Goal: Task Accomplishment & Management: Manage account settings

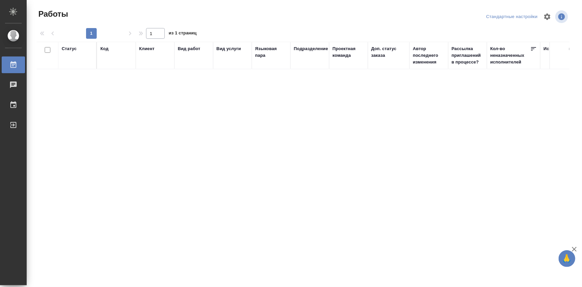
click at [533, 18] on div "Стандартные настройки" at bounding box center [512, 17] width 55 height 10
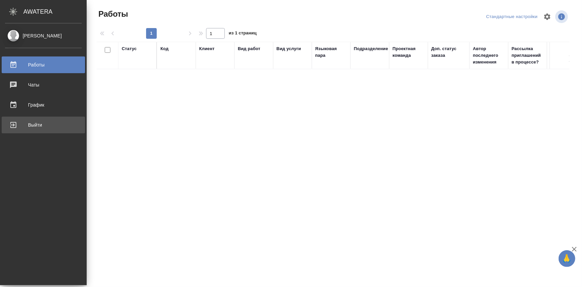
click at [23, 125] on div "Выйти" at bounding box center [43, 125] width 77 height 10
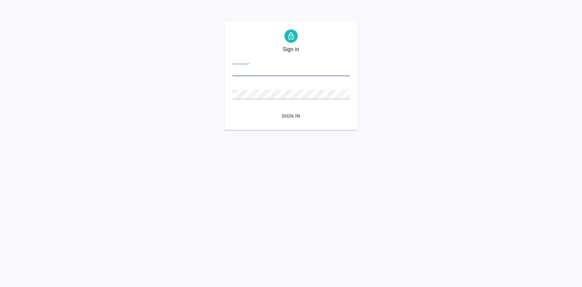
click at [268, 73] on input "Username   *" at bounding box center [291, 71] width 117 height 9
click at [258, 73] on input "Username   *" at bounding box center [291, 71] width 117 height 9
type input "e.olejnikova@awatera.com"
click at [286, 113] on span "Sign in" at bounding box center [291, 116] width 107 height 8
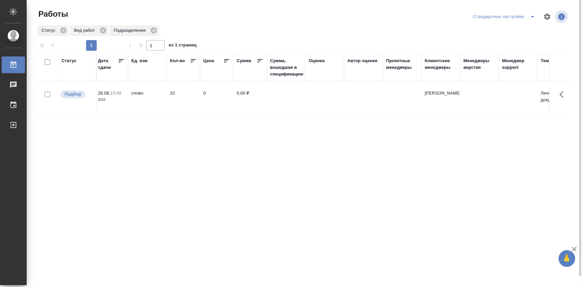
scroll to position [0, 628]
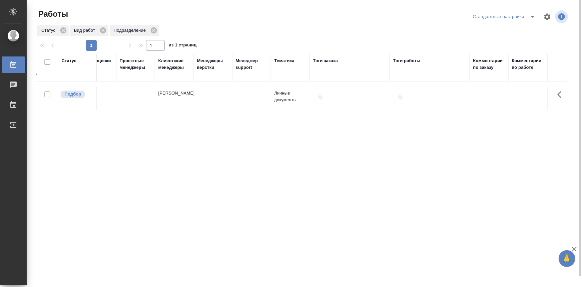
drag, startPoint x: 251, startPoint y: 129, endPoint x: 349, endPoint y: 131, distance: 98.1
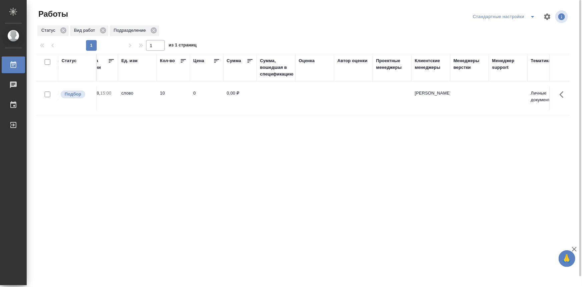
scroll to position [0, 0]
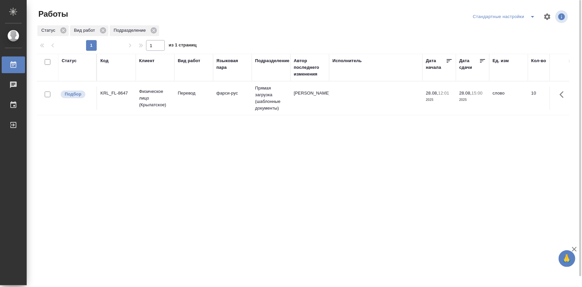
drag, startPoint x: 431, startPoint y: 133, endPoint x: 221, endPoint y: 127, distance: 210.0
click at [224, 105] on td "фарси-рус" at bounding box center [232, 97] width 39 height 23
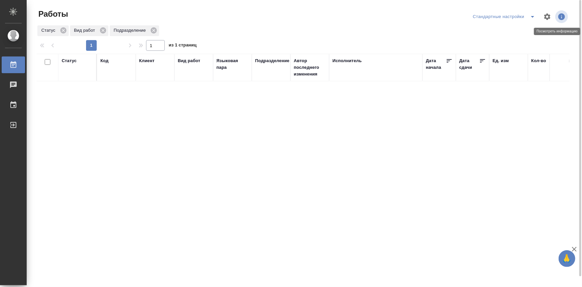
click at [563, 17] on icon "button" at bounding box center [562, 16] width 7 height 7
click at [565, 14] on icon "button" at bounding box center [562, 17] width 8 height 8
click at [565, 15] on icon "button" at bounding box center [562, 16] width 7 height 7
click at [562, 17] on icon "button" at bounding box center [562, 17] width 8 height 8
click at [526, 19] on div "Стандартные настройки" at bounding box center [506, 16] width 68 height 11
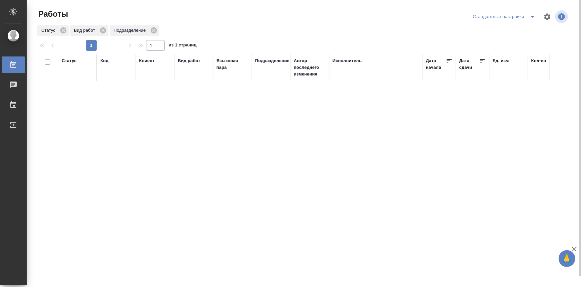
click at [535, 17] on icon "split button" at bounding box center [533, 17] width 8 height 8
click at [525, 28] on li "мои" at bounding box center [506, 30] width 68 height 11
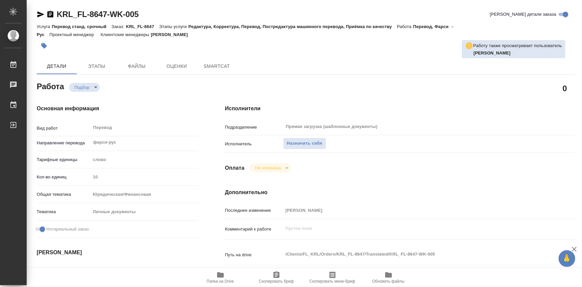
type textarea "x"
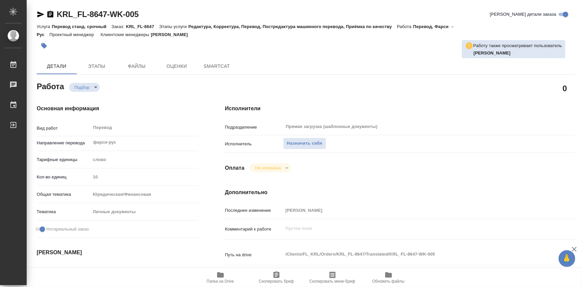
type textarea "x"
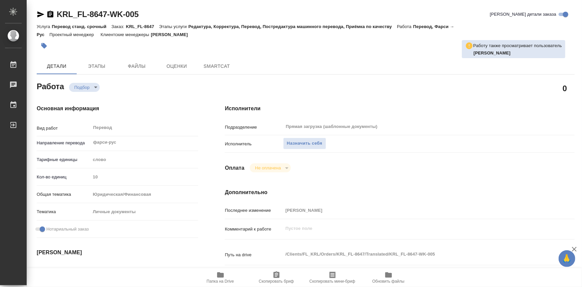
type textarea "x"
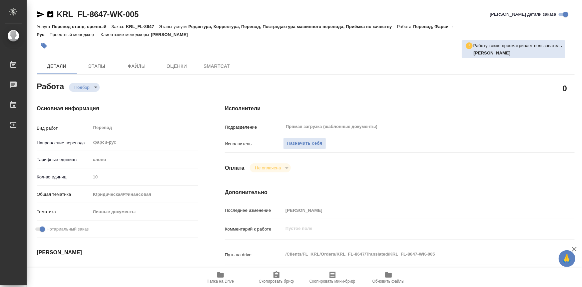
type textarea "x"
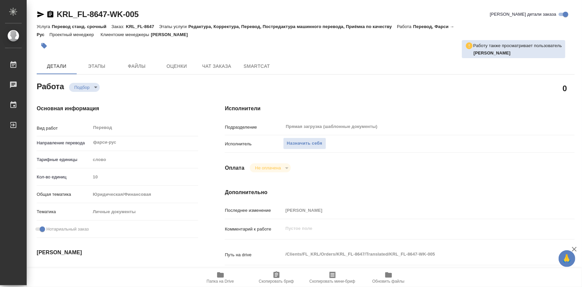
click at [221, 276] on icon "button" at bounding box center [220, 274] width 7 height 5
type textarea "x"
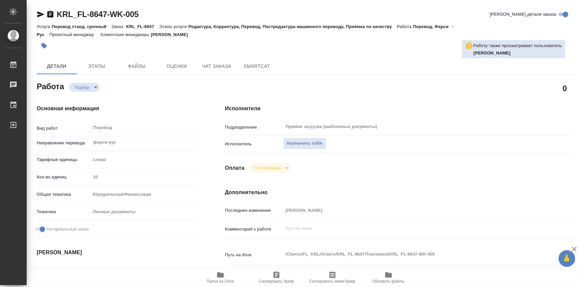
type textarea "x"
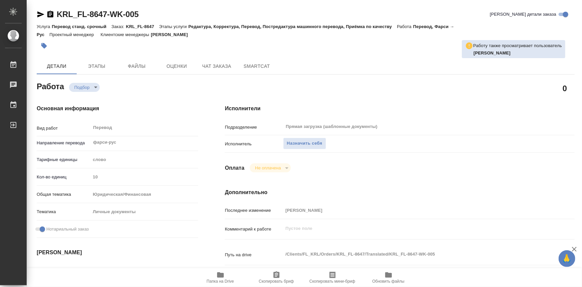
type textarea "x"
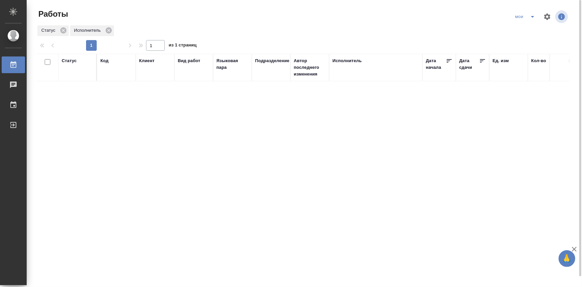
click at [74, 59] on div "Статус" at bounding box center [69, 60] width 15 height 7
click at [82, 106] on div at bounding box center [87, 86] width 12 height 42
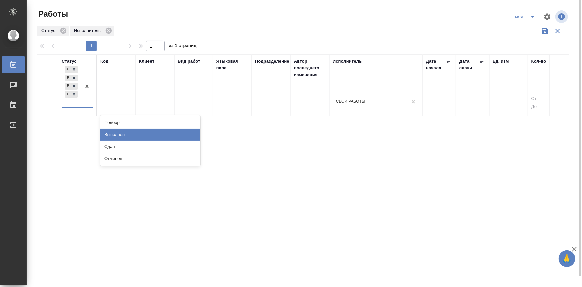
click at [112, 133] on div "Выполнен" at bounding box center [150, 134] width 100 height 12
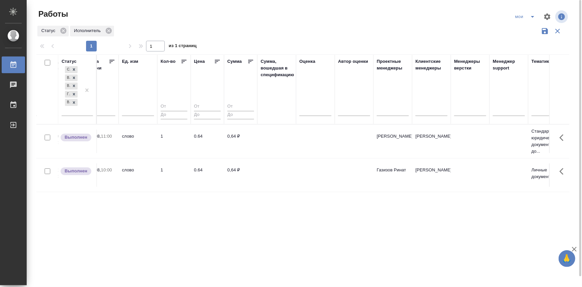
scroll to position [0, 628]
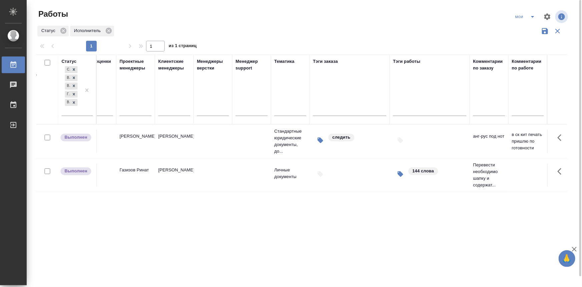
drag, startPoint x: 152, startPoint y: 198, endPoint x: 247, endPoint y: 200, distance: 94.8
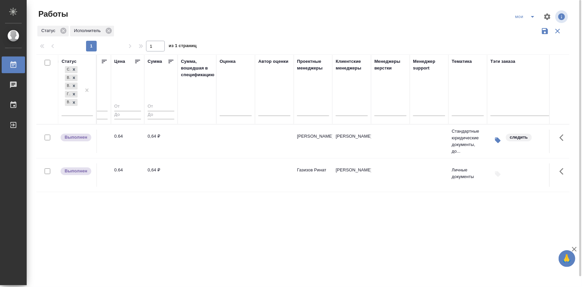
scroll to position [0, 0]
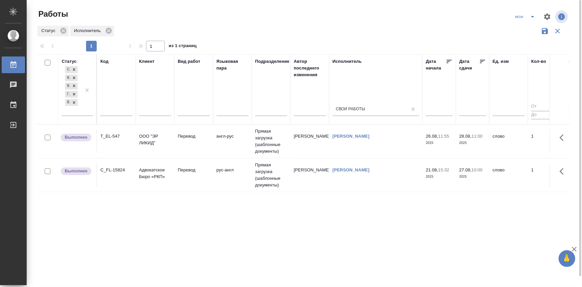
drag, startPoint x: 433, startPoint y: 205, endPoint x: 278, endPoint y: 195, distance: 156.2
click at [530, 18] on icon "split button" at bounding box center [533, 17] width 8 height 8
click at [524, 27] on li "Стандартные настройки" at bounding box center [527, 30] width 64 height 11
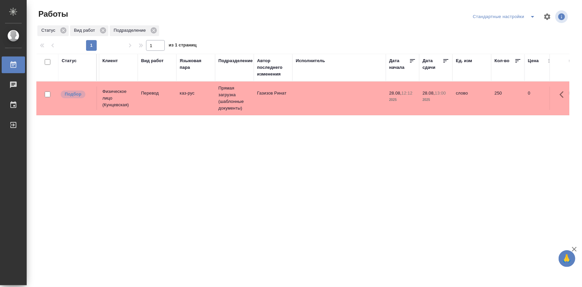
scroll to position [0, 633]
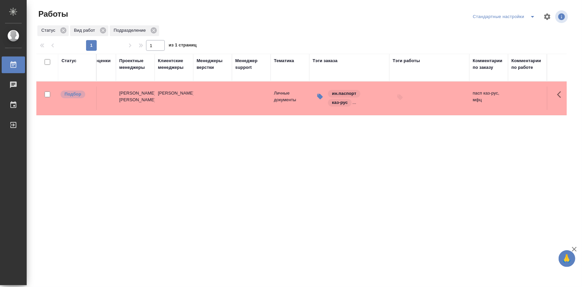
drag, startPoint x: 391, startPoint y: 210, endPoint x: 575, endPoint y: 203, distance: 184.0
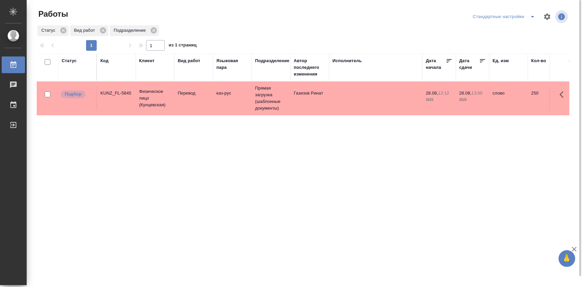
click at [310, 109] on td "Газизов Ринат" at bounding box center [310, 97] width 39 height 23
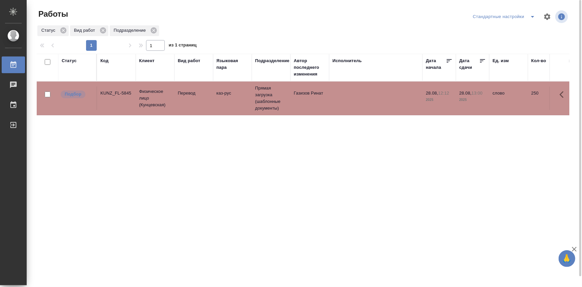
click at [310, 109] on td "Газизов Ринат" at bounding box center [310, 97] width 39 height 23
click at [124, 96] on td "KUNZ_FL-5845" at bounding box center [116, 97] width 39 height 23
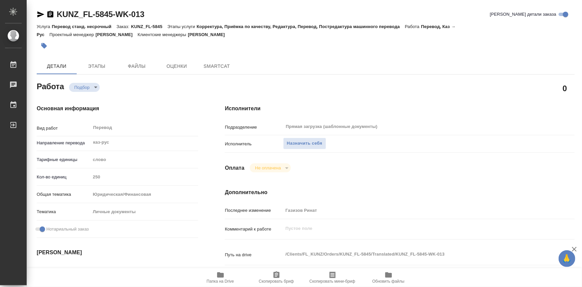
type textarea "x"
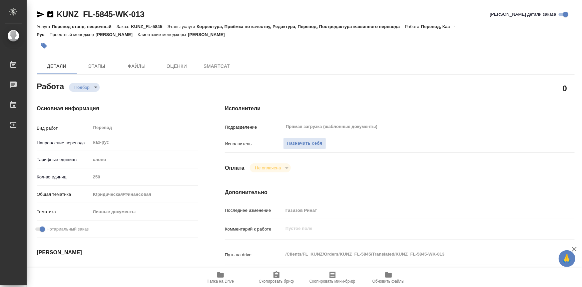
type textarea "x"
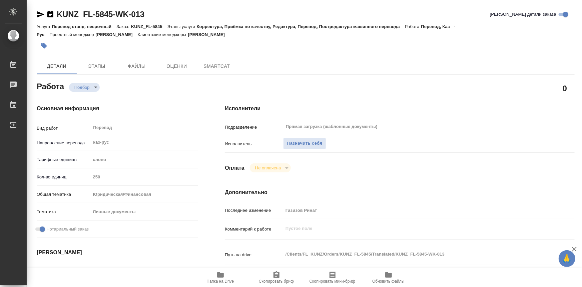
type textarea "x"
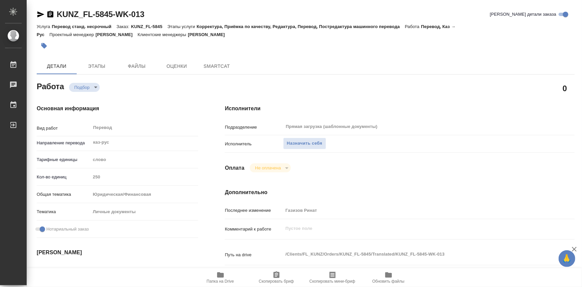
type textarea "x"
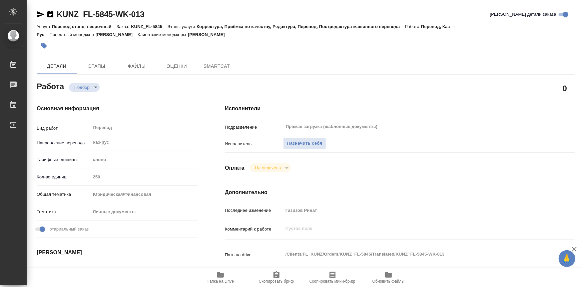
type textarea "x"
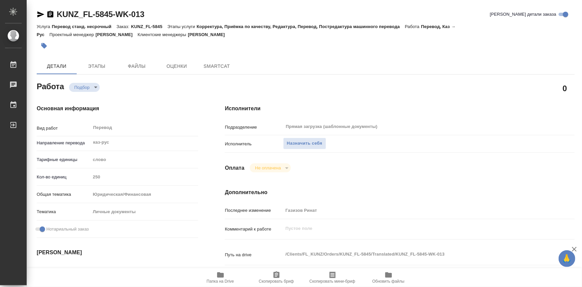
type textarea "x"
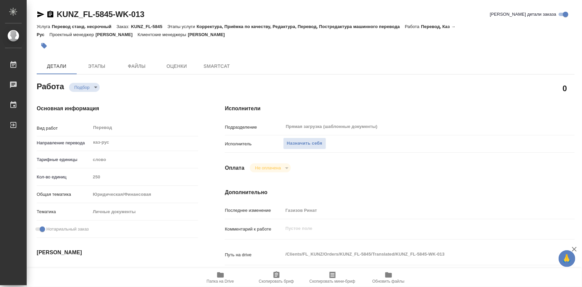
type textarea "x"
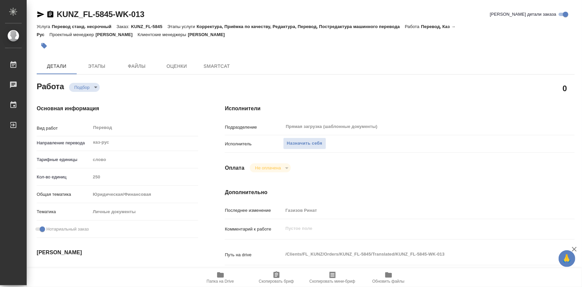
click at [218, 280] on span "Папка на Drive" at bounding box center [220, 281] width 27 height 5
type textarea "x"
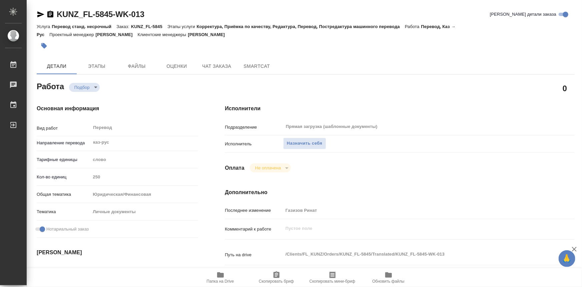
type textarea "x"
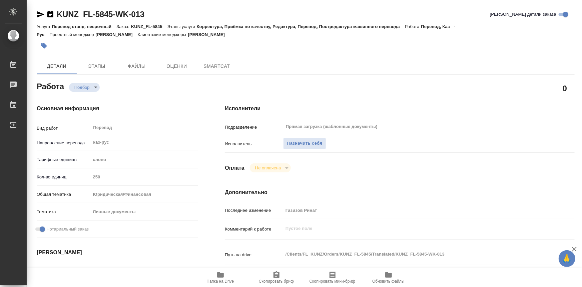
type textarea "x"
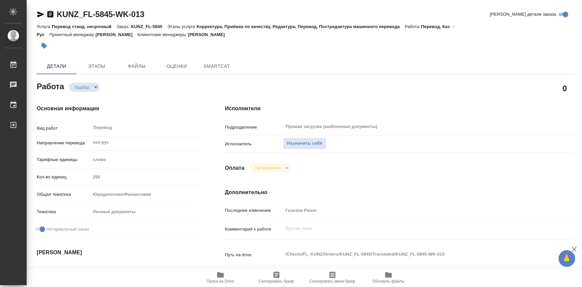
type textarea "x"
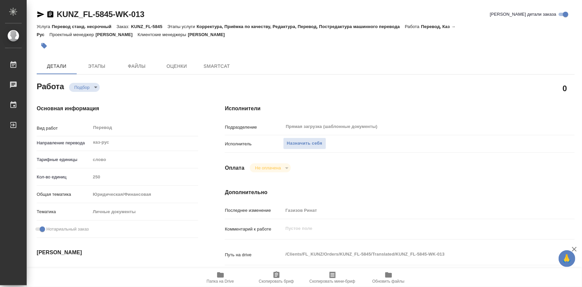
type textarea "x"
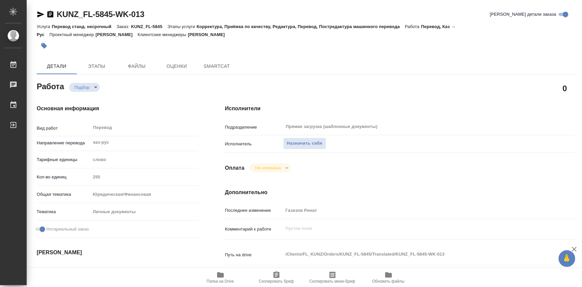
type textarea "x"
click at [217, 272] on icon "button" at bounding box center [221, 275] width 8 height 8
type textarea "x"
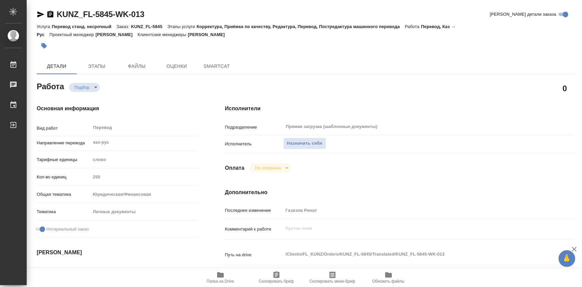
type textarea "x"
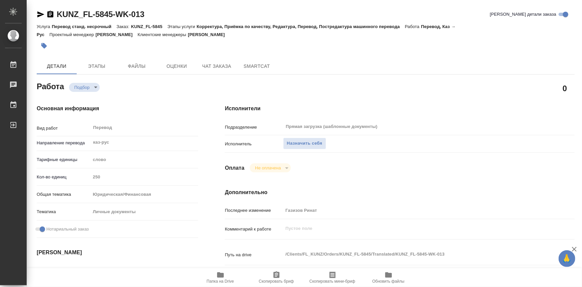
type textarea "x"
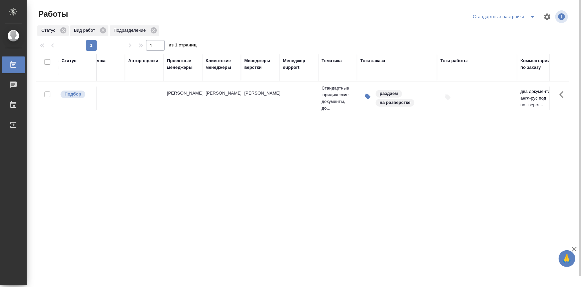
scroll to position [0, 628]
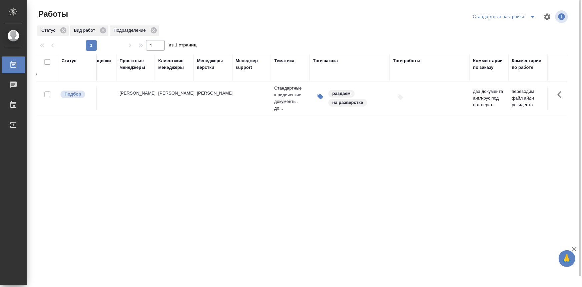
drag, startPoint x: 225, startPoint y: 150, endPoint x: 387, endPoint y: 137, distance: 162.7
click at [250, 105] on td at bounding box center [252, 97] width 39 height 23
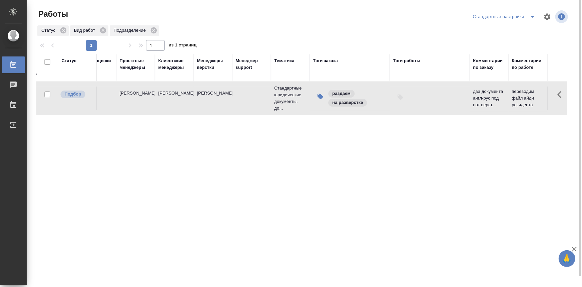
click at [250, 105] on td at bounding box center [252, 97] width 39 height 23
click at [267, 103] on td at bounding box center [252, 97] width 39 height 23
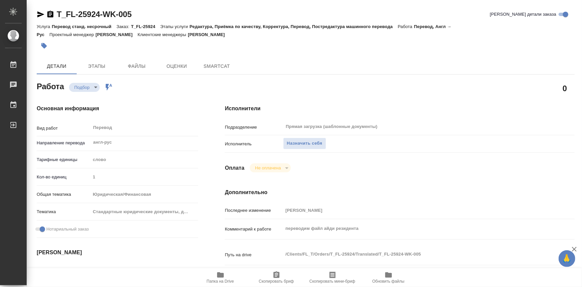
type textarea "x"
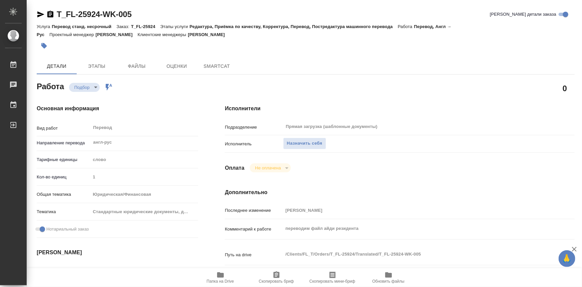
type textarea "x"
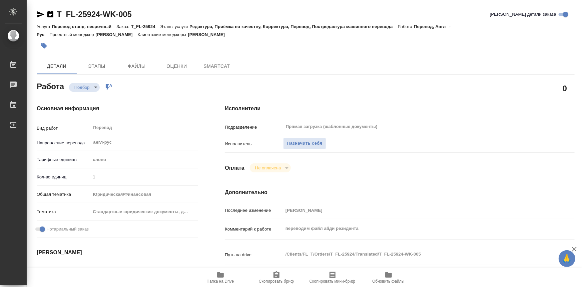
type textarea "x"
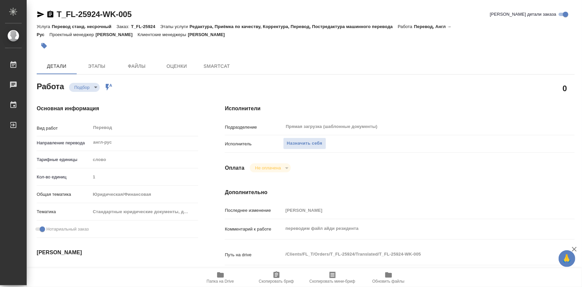
type textarea "x"
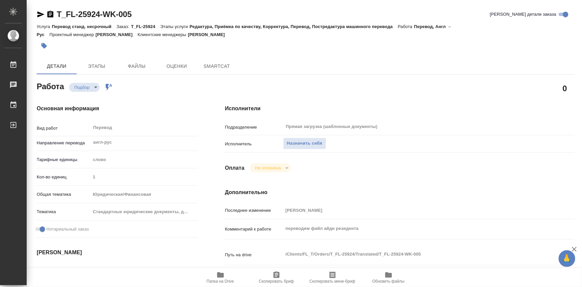
type textarea "x"
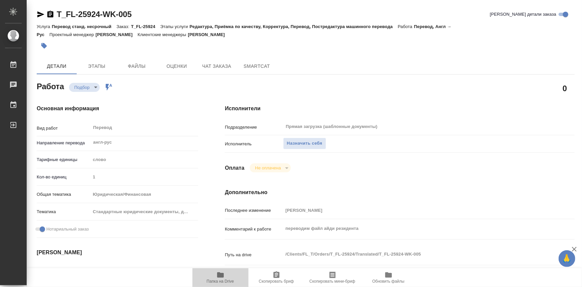
click at [222, 277] on icon "button" at bounding box center [221, 275] width 8 height 8
type textarea "x"
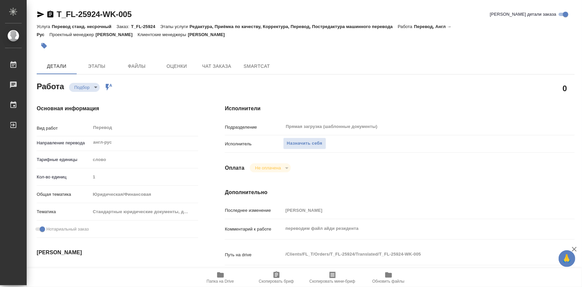
type textarea "x"
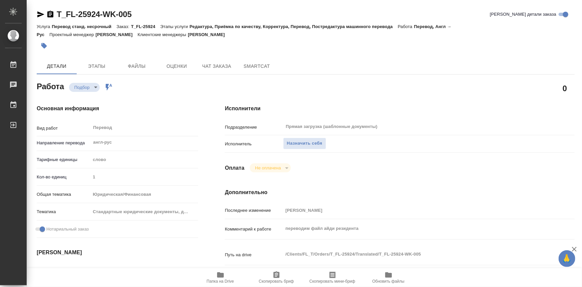
type textarea "x"
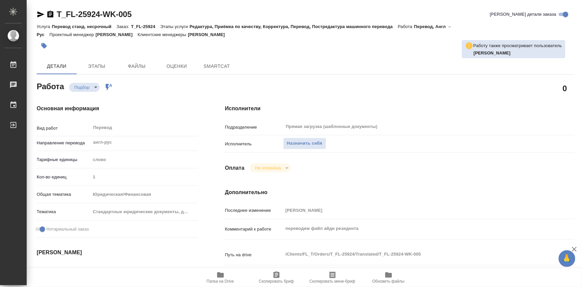
type textarea "x"
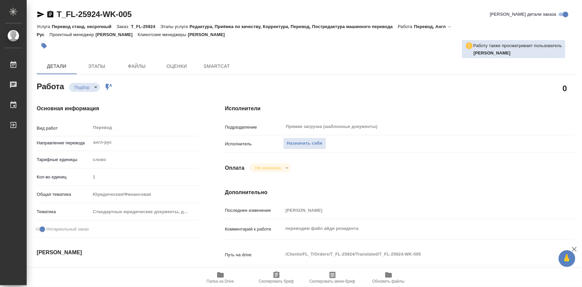
type textarea "x"
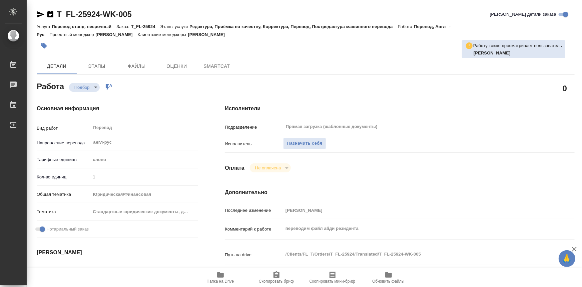
type textarea "x"
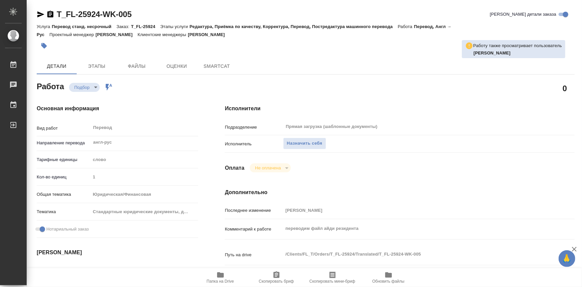
type textarea "x"
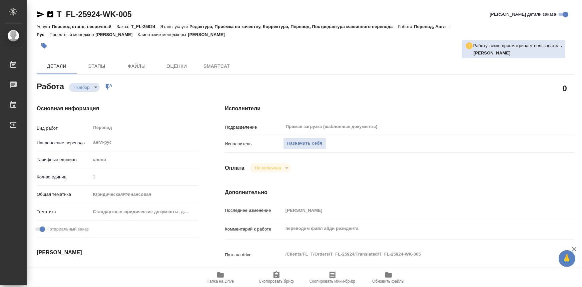
type textarea "x"
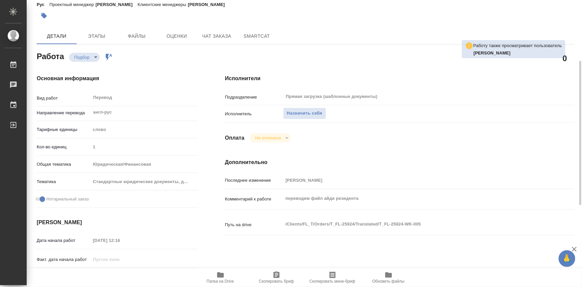
type textarea "x"
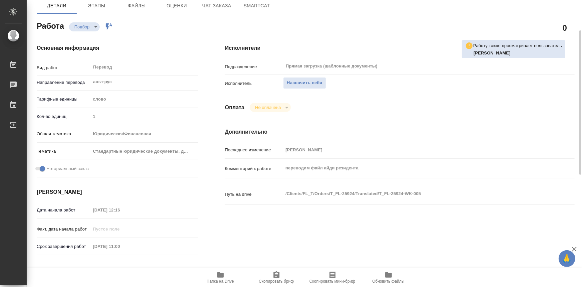
scroll to position [91, 0]
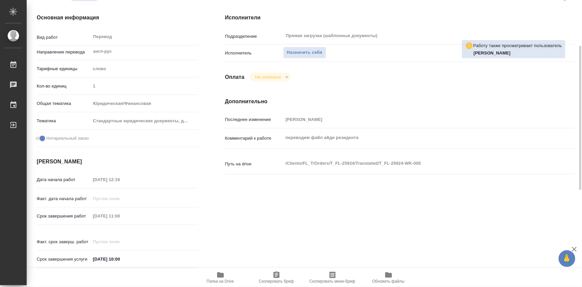
type textarea "x"
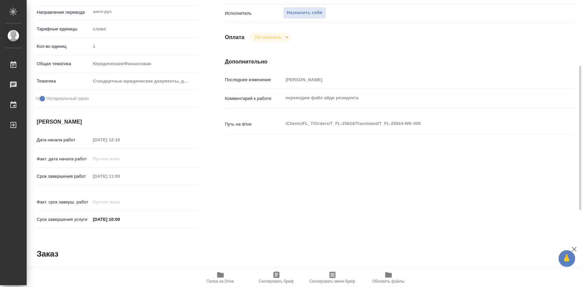
scroll to position [9, 0]
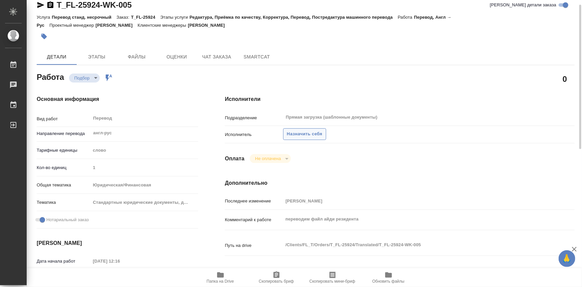
click at [301, 133] on span "Назначить себя" at bounding box center [304, 134] width 35 height 8
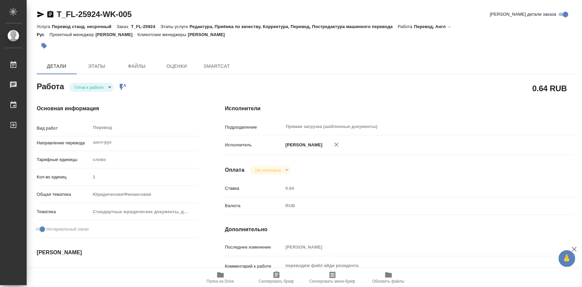
type textarea "x"
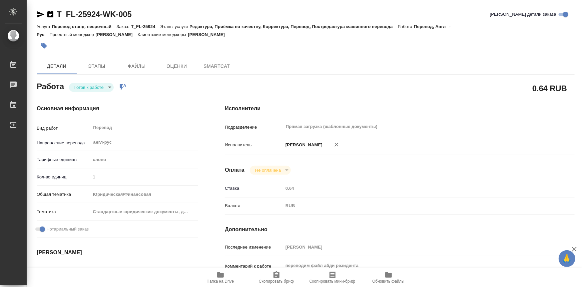
type textarea "x"
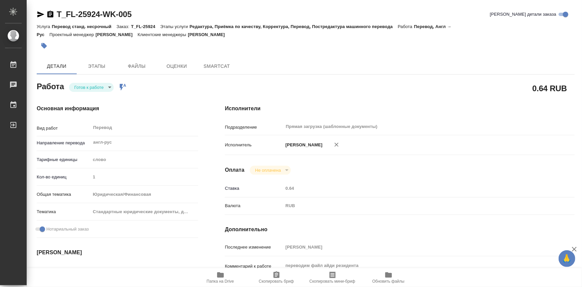
type textarea "x"
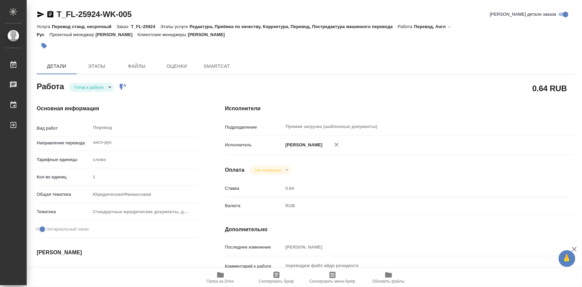
type textarea "x"
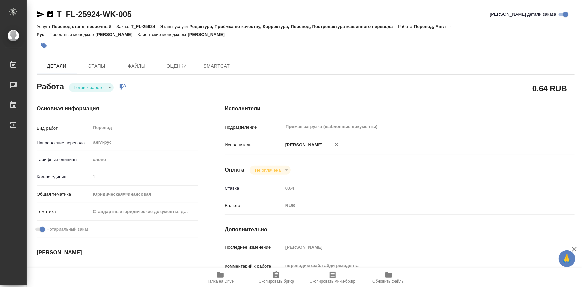
type textarea "x"
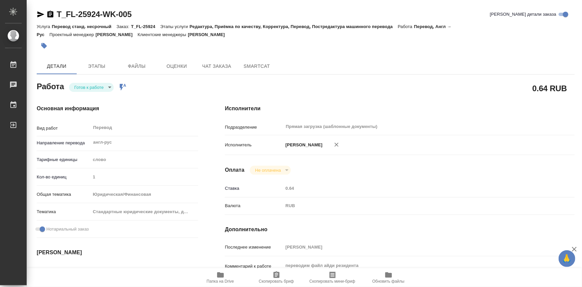
type textarea "x"
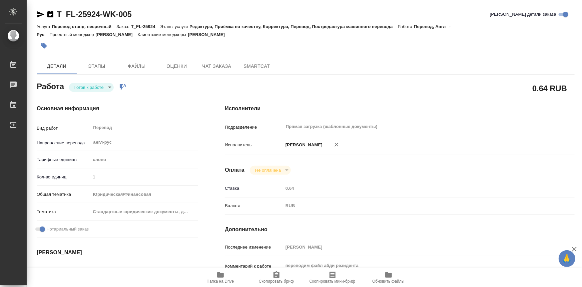
type textarea "x"
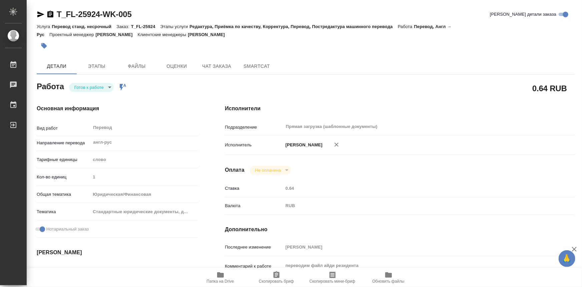
click at [110, 89] on body "🙏 .cls-1 fill:#fff; AWATERA Olejnikova Ekaterina Работы Чаты График Выйти T_FL-…" at bounding box center [291, 143] width 582 height 287
click at [97, 86] on li "В работе" at bounding box center [91, 86] width 45 height 11
type textarea "x"
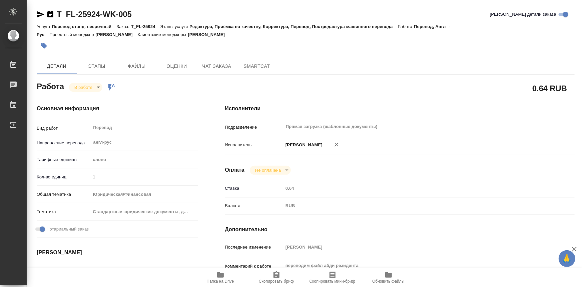
type textarea "x"
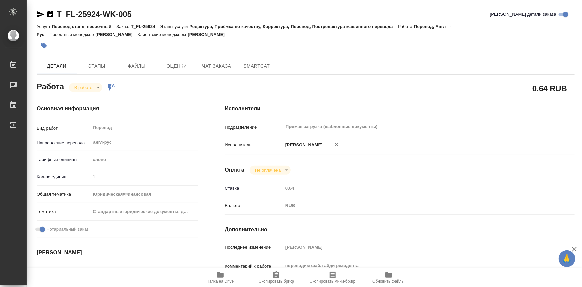
type textarea "x"
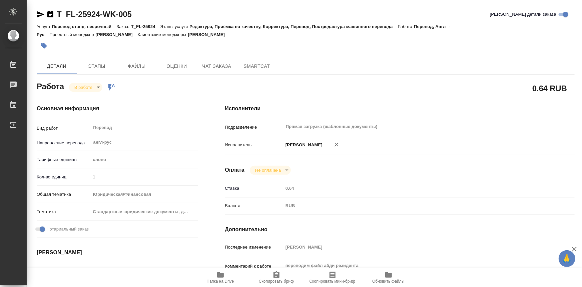
type textarea "x"
click at [103, 68] on span "Этапы" at bounding box center [97, 66] width 32 height 8
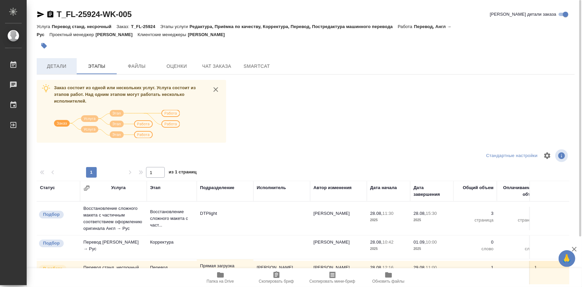
click at [58, 68] on span "Детали" at bounding box center [57, 66] width 32 height 8
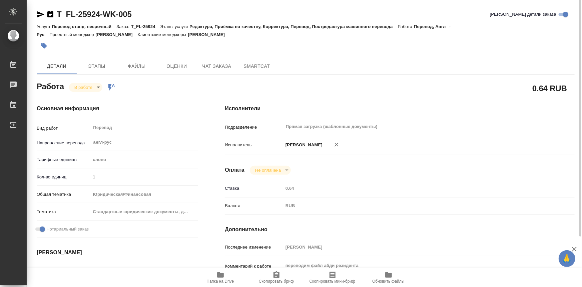
type textarea "x"
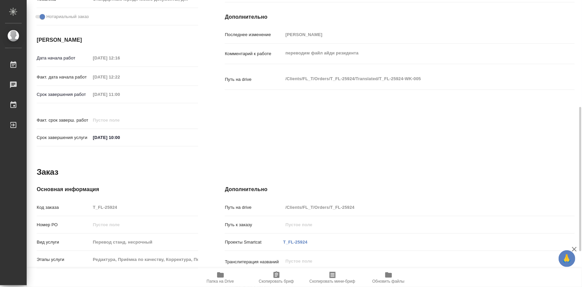
type textarea "x"
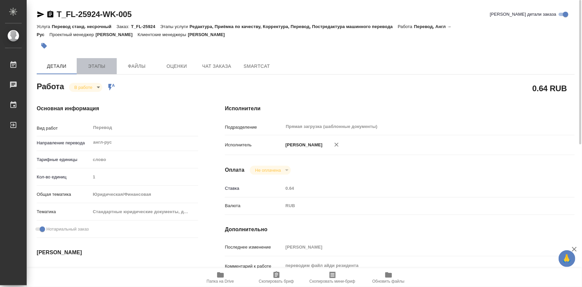
click at [94, 67] on span "Этапы" at bounding box center [97, 66] width 32 height 8
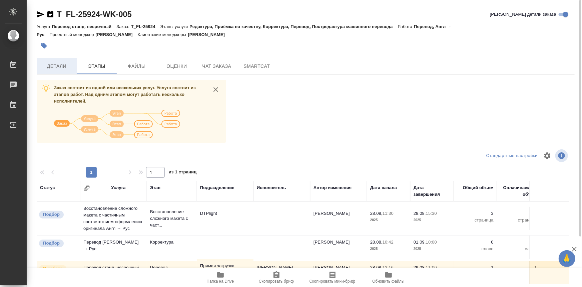
click at [59, 65] on span "Детали" at bounding box center [57, 66] width 32 height 8
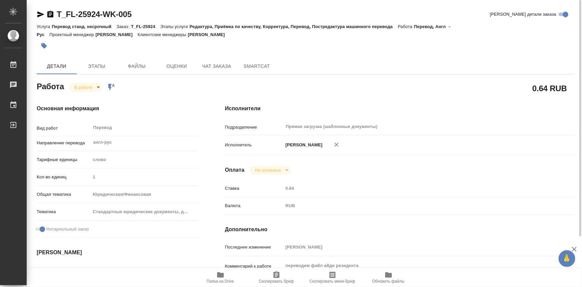
type textarea "x"
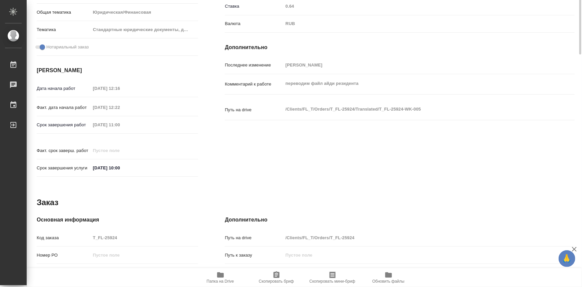
type textarea "x"
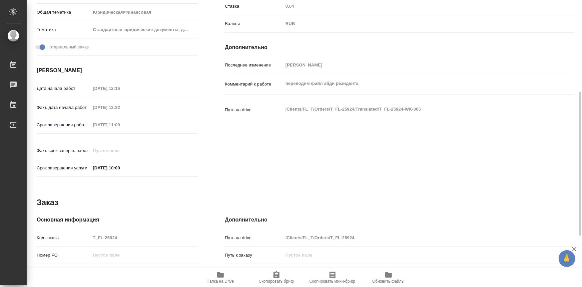
type textarea "x"
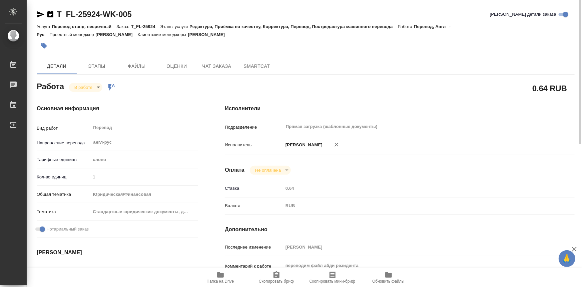
click at [95, 88] on body "🙏 .cls-1 fill:#fff; AWATERA Olejnikova Ekaterina Работы 0 Чаты График Выйти T_F…" at bounding box center [291, 143] width 582 height 287
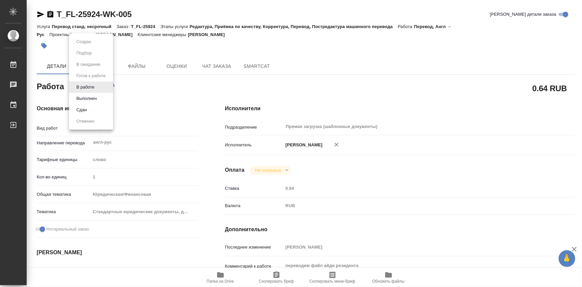
click at [92, 97] on button "Выполнен" at bounding box center [86, 98] width 24 height 7
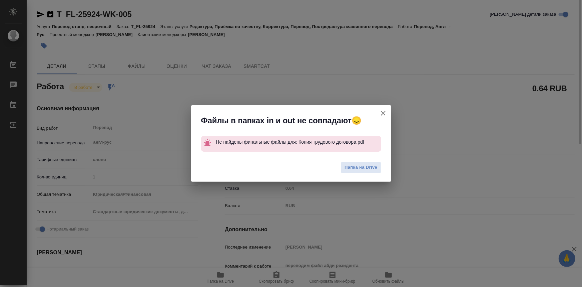
type textarea "x"
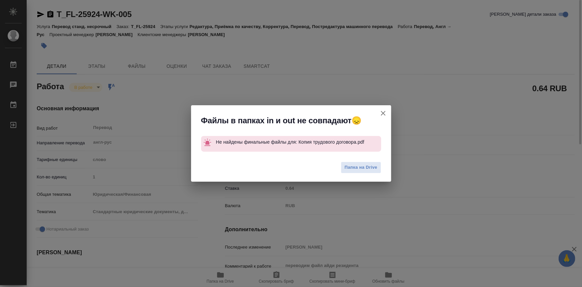
type textarea "x"
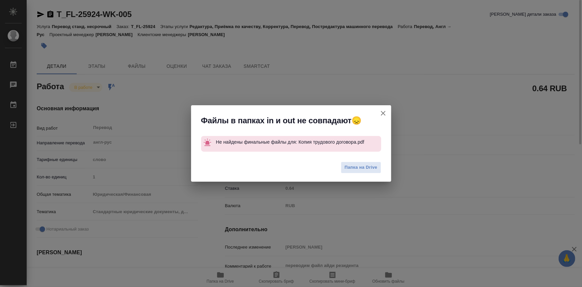
type textarea "x"
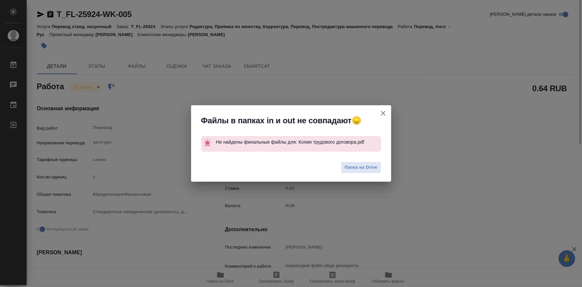
click at [384, 112] on icon "button" at bounding box center [383, 113] width 5 height 5
type textarea "x"
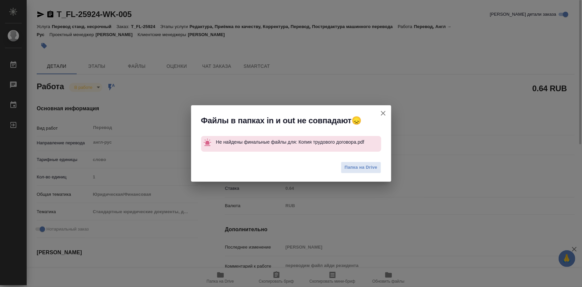
type textarea "x"
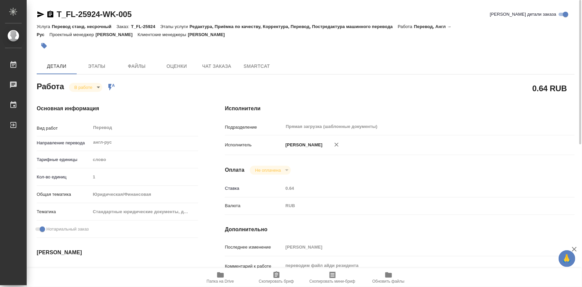
type textarea "x"
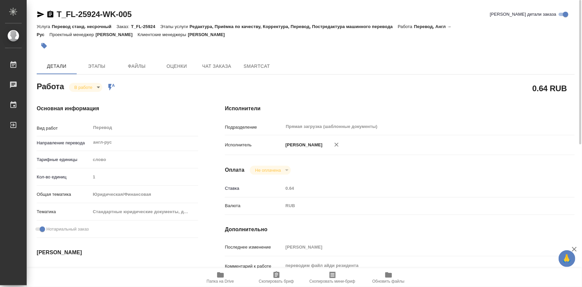
type textarea "x"
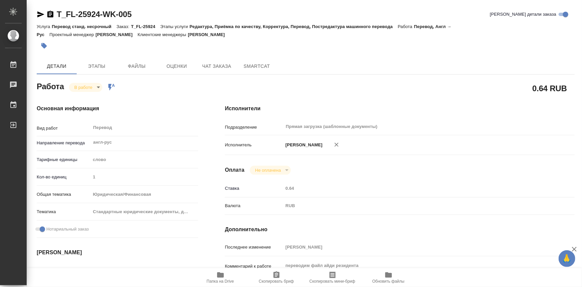
type textarea "x"
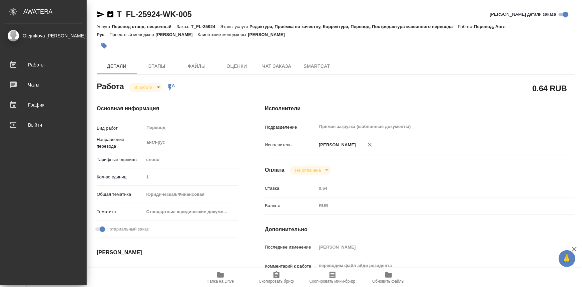
type textarea "x"
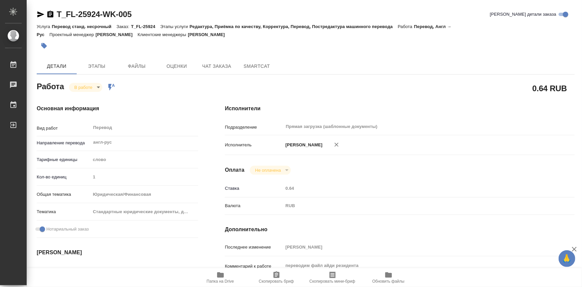
click at [221, 276] on icon "button" at bounding box center [220, 274] width 7 height 5
click at [94, 88] on body "🙏 .cls-1 fill:#fff; AWATERA Olejnikova Ekaterina Работы 0 Чаты График Выйти T_F…" at bounding box center [291, 143] width 582 height 287
click at [239, 43] on div at bounding box center [291, 143] width 582 height 287
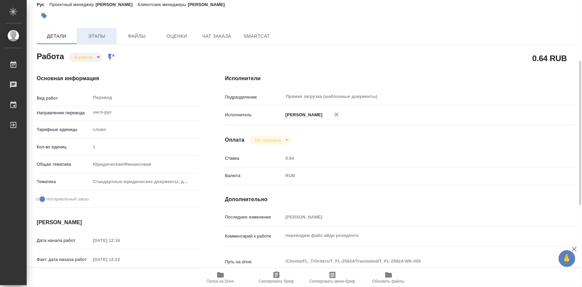
scroll to position [91, 0]
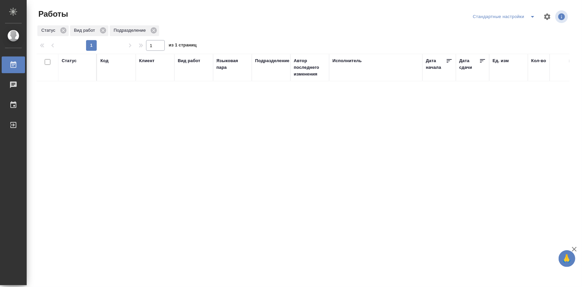
click at [521, 15] on div "Стандартные настройки" at bounding box center [506, 16] width 68 height 11
click at [529, 19] on icon "split button" at bounding box center [533, 17] width 8 height 8
click at [520, 27] on li "мои" at bounding box center [501, 30] width 68 height 11
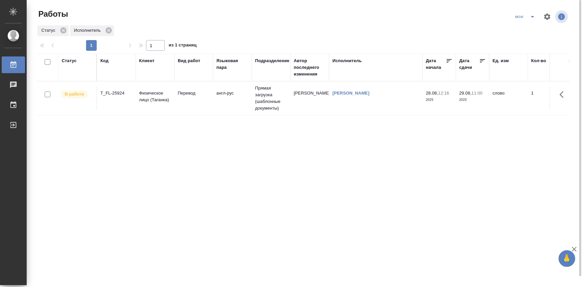
click at [119, 106] on td "T_FL-25924" at bounding box center [116, 97] width 39 height 23
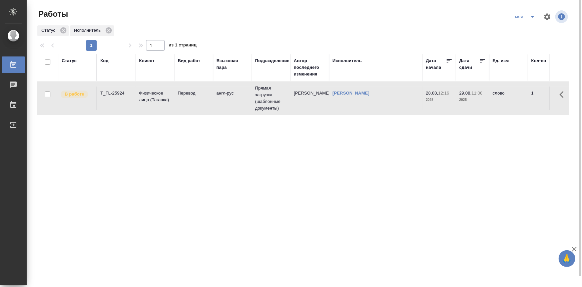
click at [119, 106] on td "T_FL-25924" at bounding box center [116, 97] width 39 height 23
click at [529, 19] on icon "split button" at bounding box center [533, 17] width 8 height 8
click at [530, 26] on li "Стандартные настройки" at bounding box center [527, 30] width 64 height 11
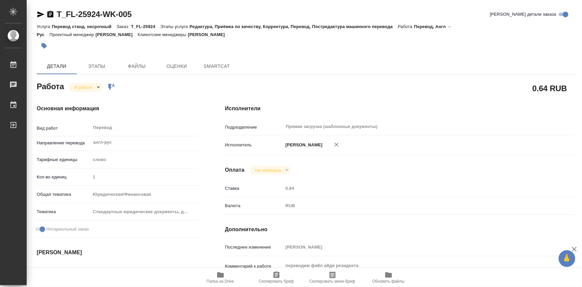
type textarea "x"
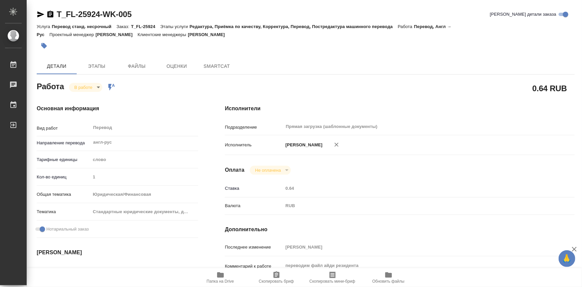
type textarea "x"
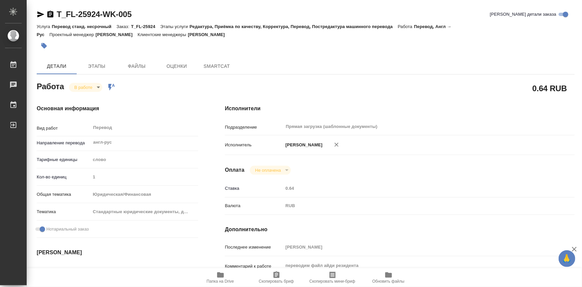
type textarea "x"
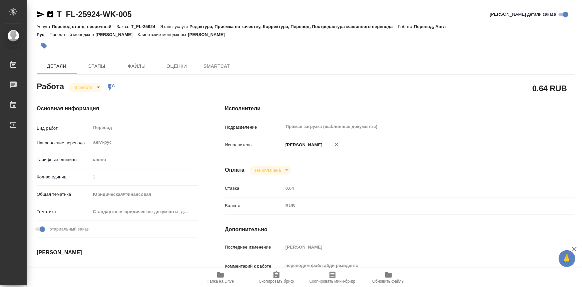
type textarea "x"
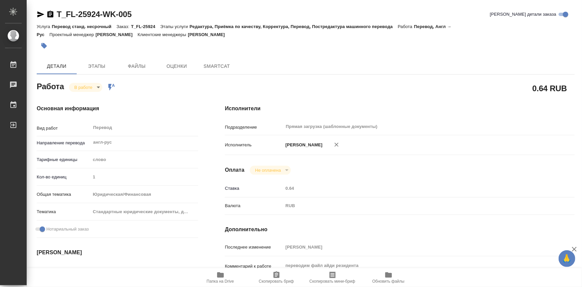
type textarea "x"
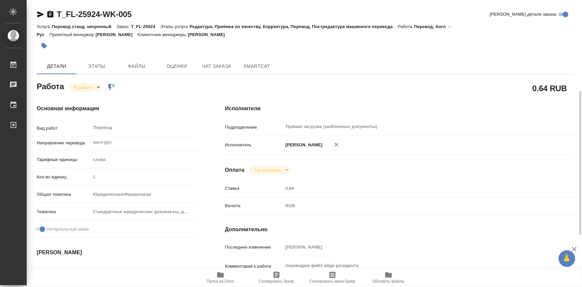
scroll to position [60, 0]
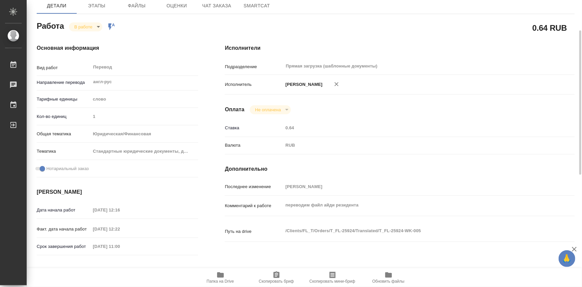
type textarea "x"
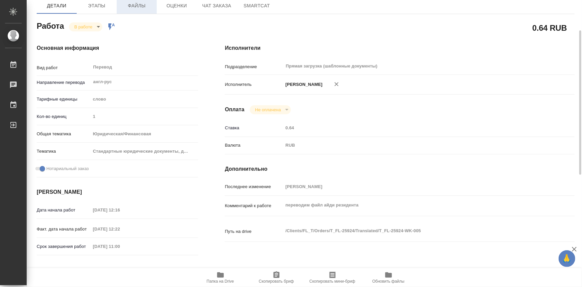
type textarea "x"
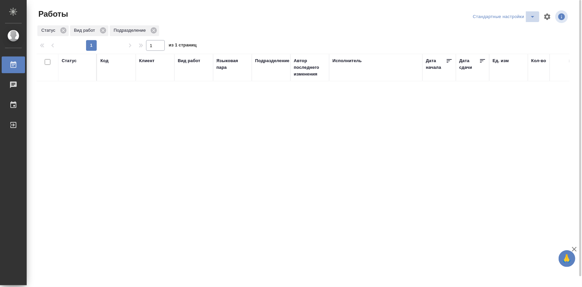
click at [533, 17] on icon "split button" at bounding box center [532, 17] width 3 height 2
click at [518, 27] on li "мои" at bounding box center [506, 30] width 68 height 11
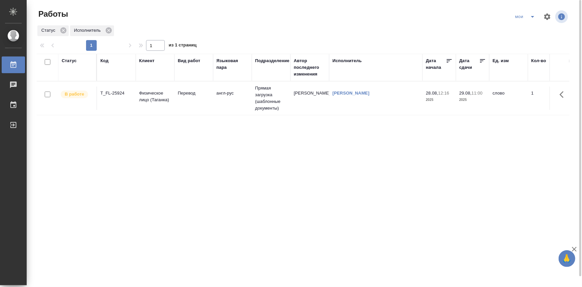
click at [531, 17] on icon "split button" at bounding box center [533, 17] width 8 height 8
click at [524, 27] on li "Стандартные настройки" at bounding box center [527, 30] width 64 height 11
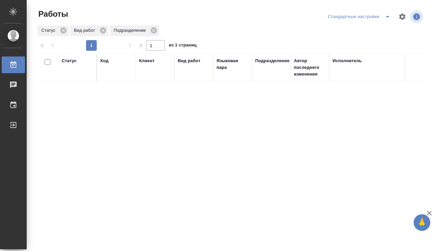
click at [2, 46] on div "Olejnikova [PERSON_NAME]" at bounding box center [13, 39] width 27 height 18
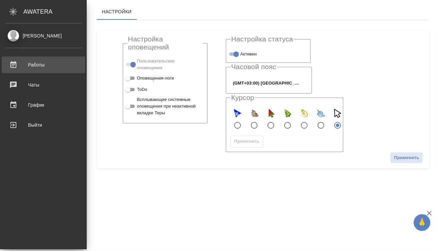
click at [27, 70] on link "Работы" at bounding box center [43, 64] width 83 height 17
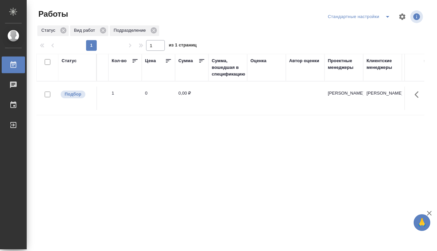
scroll to position [0, 778]
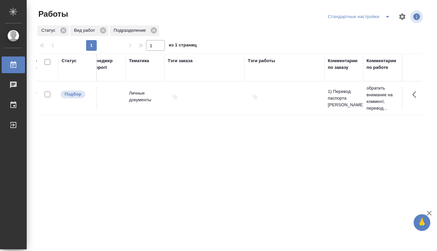
drag, startPoint x: 170, startPoint y: 166, endPoint x: 304, endPoint y: 169, distance: 134.2
click at [284, 174] on div "Статус Код Клиент Вид работ Языковая пара Подразделение Автор последнего измене…" at bounding box center [231, 174] width 388 height 240
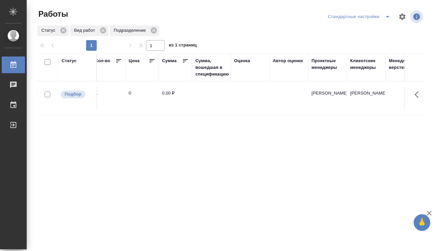
scroll to position [0, 0]
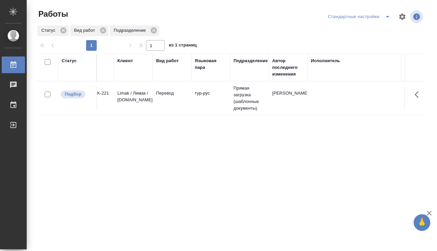
drag, startPoint x: 243, startPoint y: 196, endPoint x: 42, endPoint y: 204, distance: 201.0
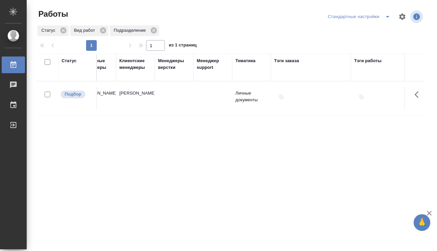
scroll to position [0, 778]
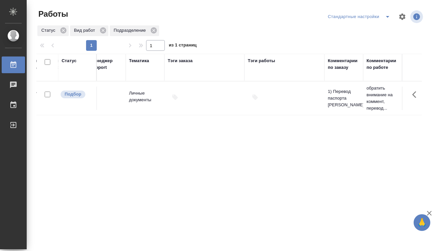
drag, startPoint x: 186, startPoint y: 153, endPoint x: 351, endPoint y: 167, distance: 165.8
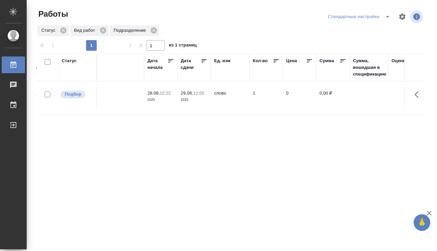
scroll to position [0, 0]
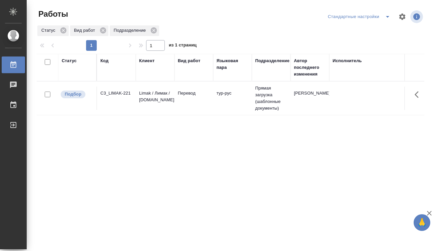
drag, startPoint x: 337, startPoint y: 139, endPoint x: 179, endPoint y: 138, distance: 158.2
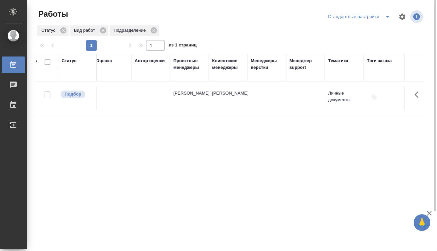
scroll to position [0, 773]
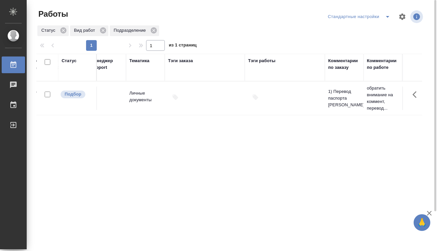
drag, startPoint x: 205, startPoint y: 165, endPoint x: 383, endPoint y: 161, distance: 177.9
click at [189, 105] on td at bounding box center [205, 97] width 80 height 23
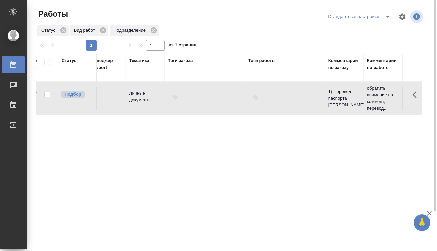
drag, startPoint x: 262, startPoint y: 131, endPoint x: 332, endPoint y: 126, distance: 70.2
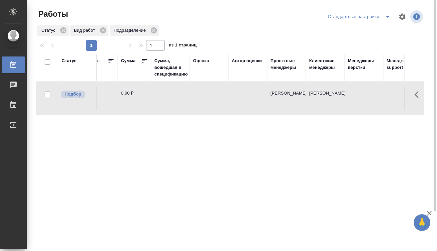
scroll to position [0, 0]
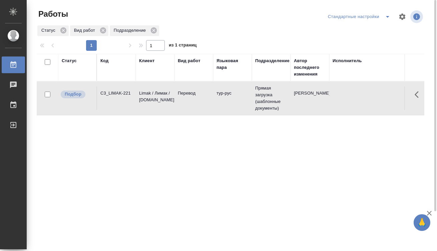
drag, startPoint x: 283, startPoint y: 163, endPoint x: 69, endPoint y: 180, distance: 214.9
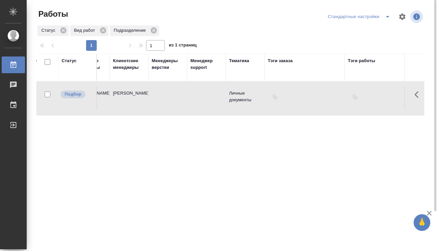
scroll to position [0, 773]
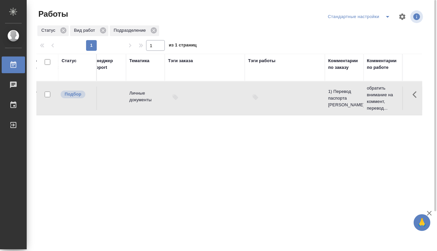
drag, startPoint x: 179, startPoint y: 158, endPoint x: 345, endPoint y: 156, distance: 166.5
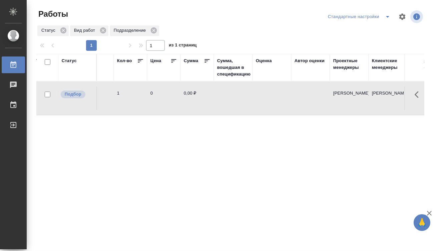
scroll to position [0, 78]
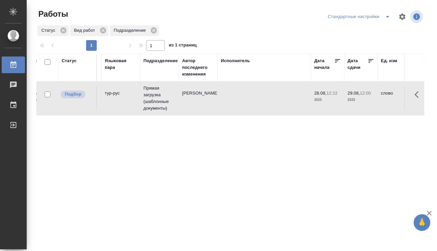
drag, startPoint x: 248, startPoint y: 135, endPoint x: 127, endPoint y: 139, distance: 120.9
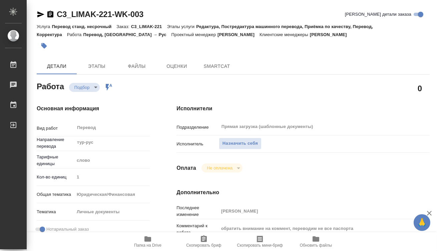
type textarea "x"
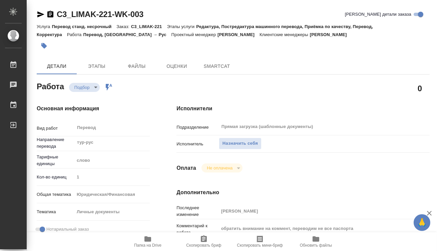
type textarea "x"
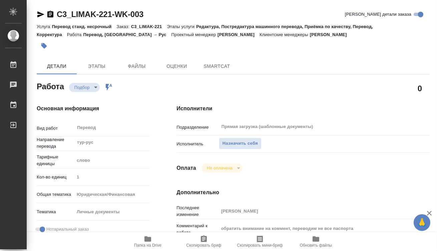
type textarea "x"
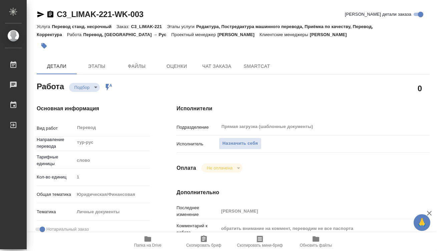
click at [150, 241] on icon "button" at bounding box center [147, 238] width 7 height 5
type textarea "x"
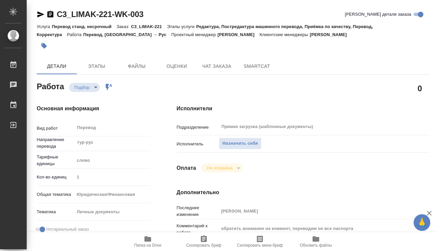
type textarea "x"
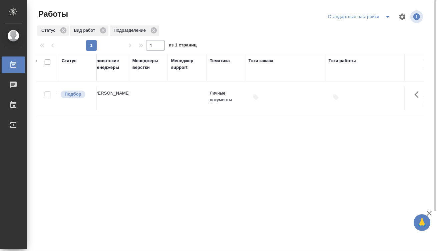
drag, startPoint x: 206, startPoint y: 159, endPoint x: 340, endPoint y: 143, distance: 135.4
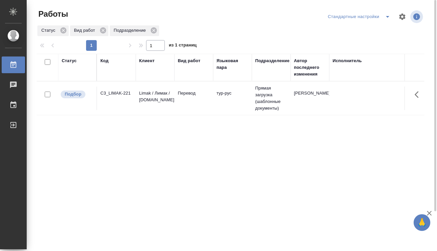
drag, startPoint x: 323, startPoint y: 161, endPoint x: 163, endPoint y: 162, distance: 159.5
click at [385, 17] on icon "split button" at bounding box center [388, 17] width 8 height 8
click at [375, 28] on li "мои" at bounding box center [360, 30] width 68 height 11
click at [194, 108] on td "Перевод" at bounding box center [194, 97] width 39 height 23
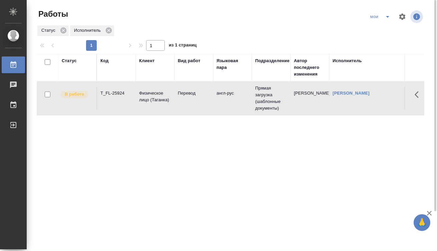
click at [194, 108] on td "Перевод" at bounding box center [194, 97] width 39 height 23
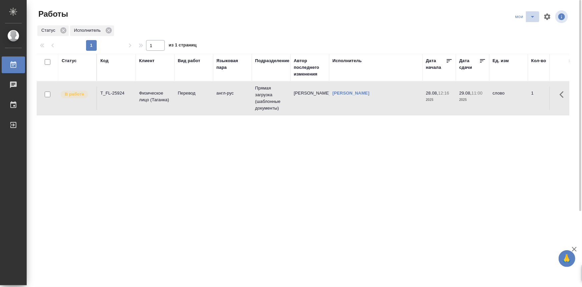
click at [437, 13] on icon "split button" at bounding box center [533, 17] width 8 height 8
click at [437, 27] on li "Стандартные настройки" at bounding box center [527, 30] width 64 height 11
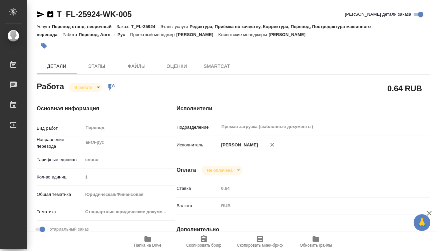
type textarea "x"
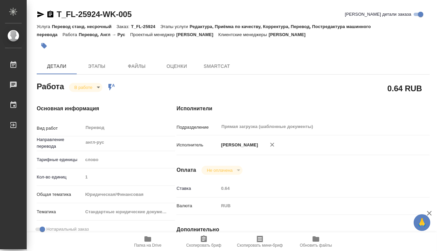
type textarea "x"
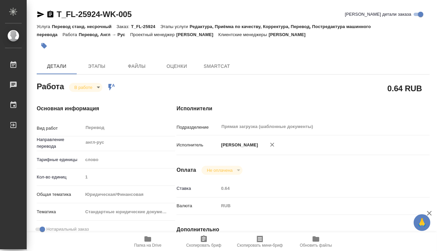
type textarea "x"
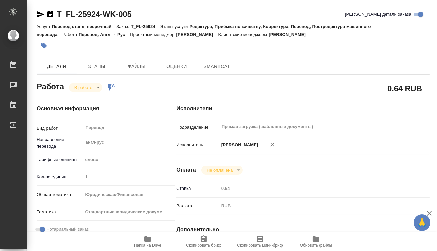
type textarea "x"
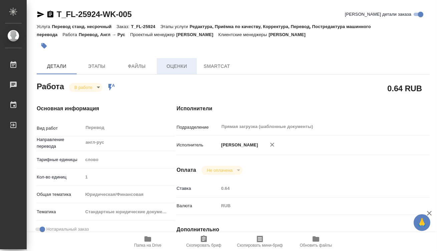
type textarea "x"
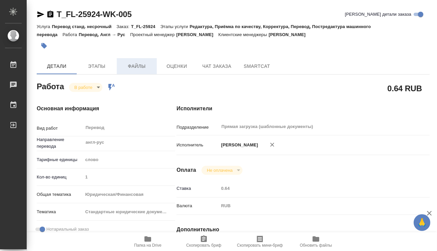
type textarea "x"
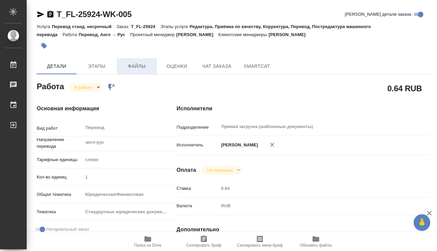
type textarea "x"
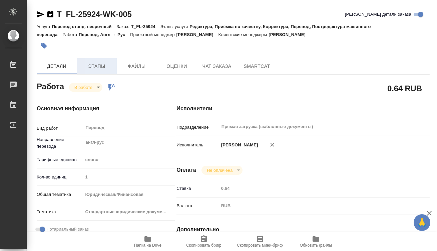
click at [102, 68] on span "Этапы" at bounding box center [97, 66] width 32 height 8
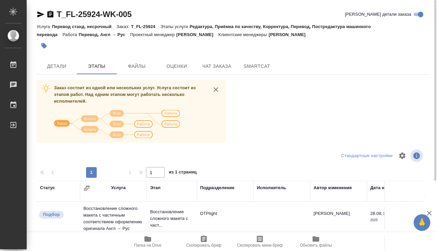
click at [144, 238] on icon "button" at bounding box center [148, 239] width 8 height 8
click at [208, 65] on span "Чат заказа" at bounding box center [217, 66] width 32 height 8
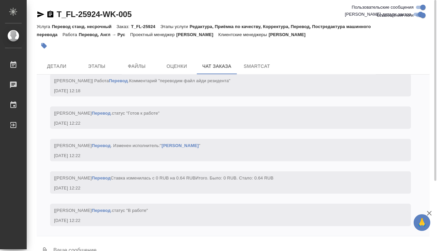
scroll to position [1825, 0]
click at [59, 69] on span "Детали" at bounding box center [57, 66] width 32 height 8
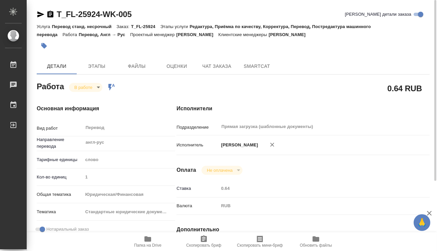
type textarea "x"
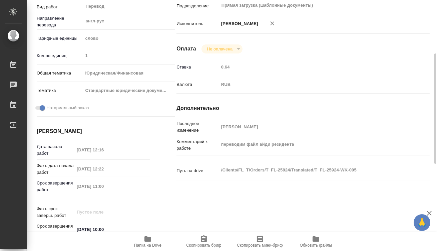
type textarea "x"
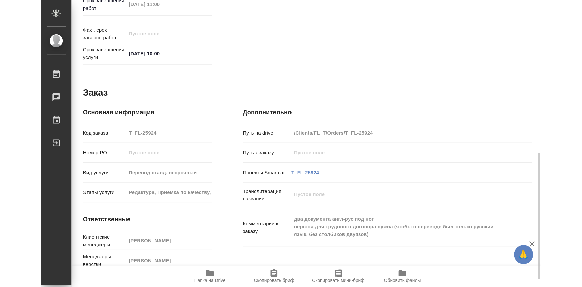
scroll to position [318, 0]
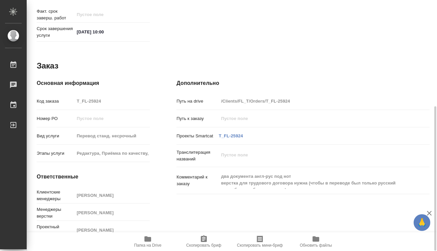
type textarea "x"
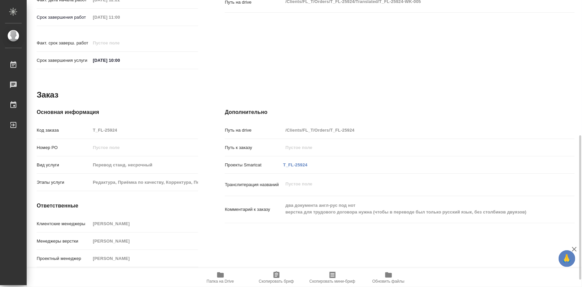
scroll to position [282, 0]
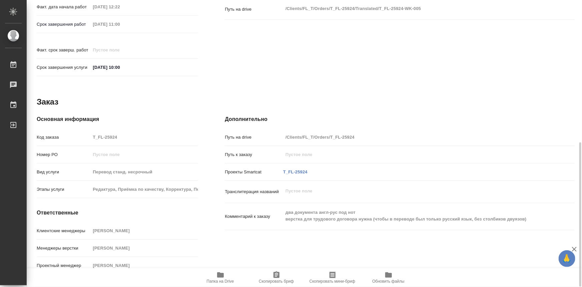
type textarea "x"
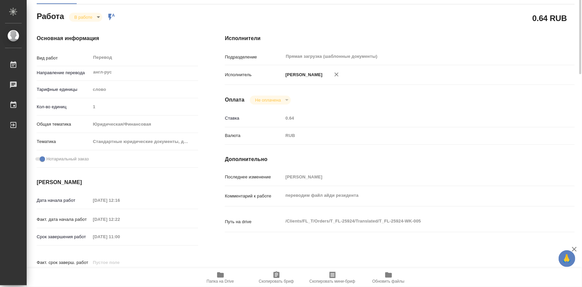
scroll to position [0, 0]
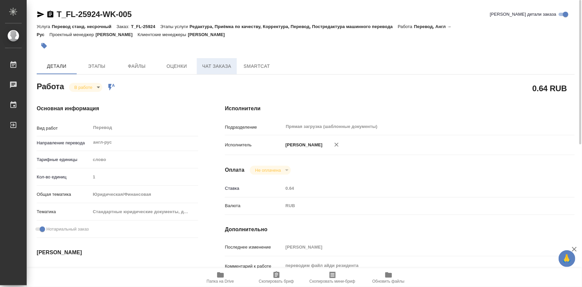
click at [222, 66] on span "Чат заказа" at bounding box center [217, 66] width 32 height 8
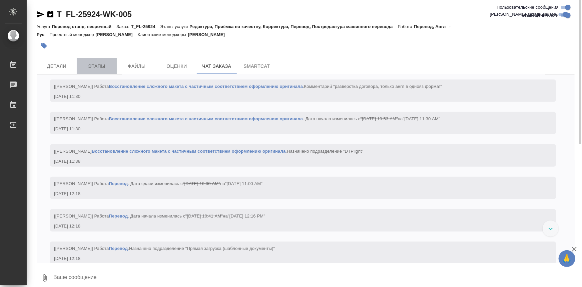
click at [100, 68] on span "Этапы" at bounding box center [97, 66] width 32 height 8
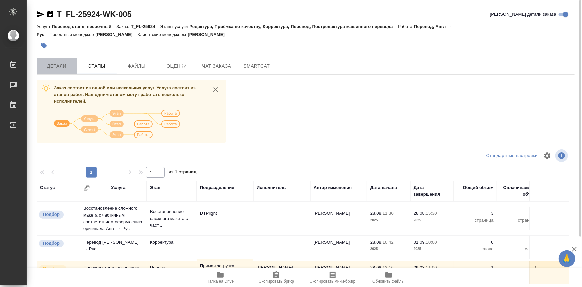
click at [62, 71] on button "Детали" at bounding box center [57, 66] width 40 height 16
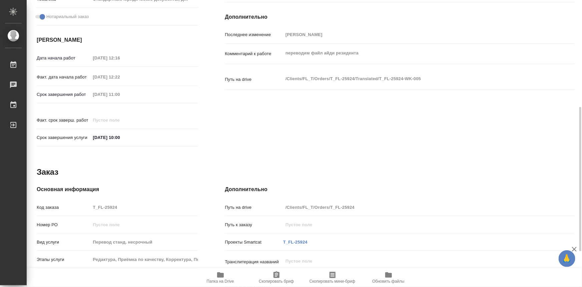
type textarea "x"
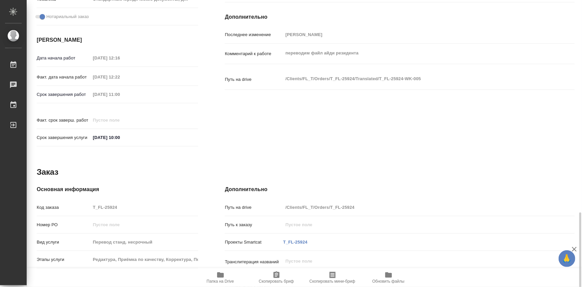
scroll to position [282, 0]
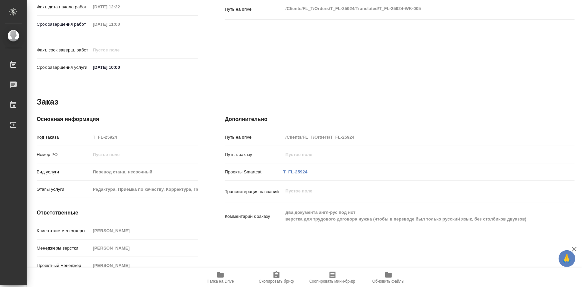
type textarea "x"
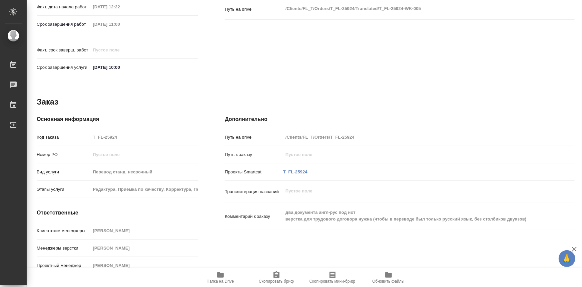
type textarea "x"
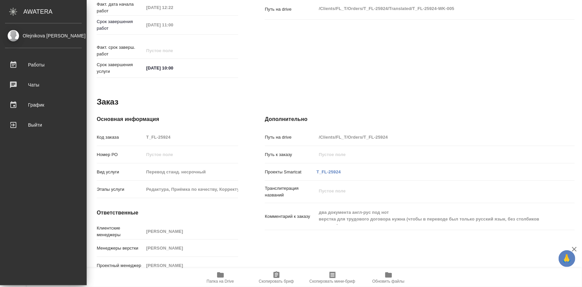
type textarea "x"
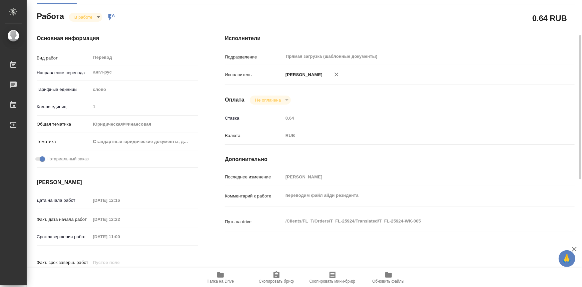
scroll to position [0, 0]
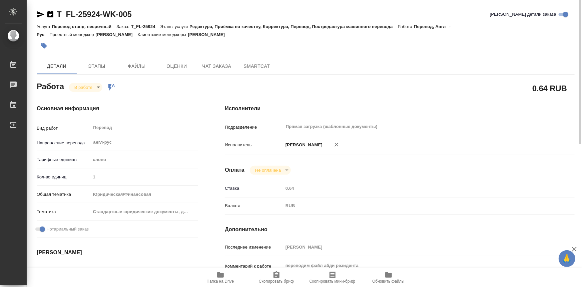
click at [99, 90] on body "🙏 .cls-1 fill:#fff; AWATERA Olejnikova Ekaterina Работы 0 Чаты График Выйти T_F…" at bounding box center [291, 143] width 582 height 287
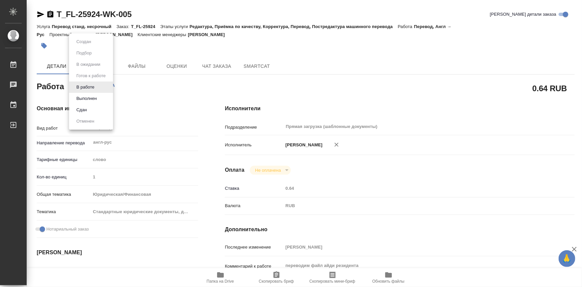
click at [99, 100] on li "Выполнен" at bounding box center [91, 98] width 44 height 11
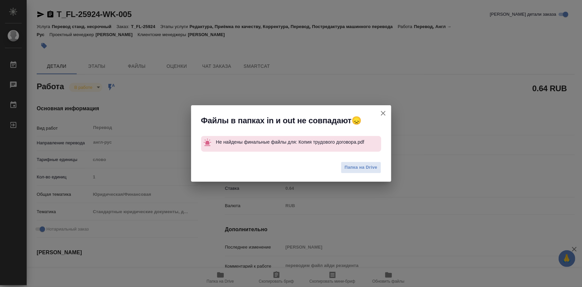
type textarea "x"
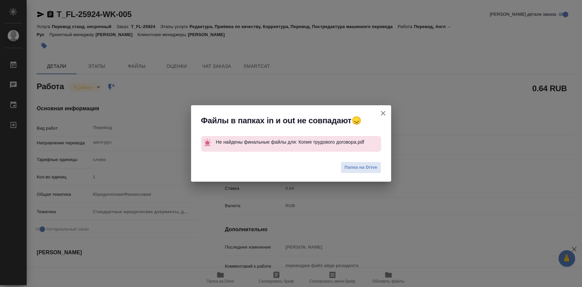
type textarea "x"
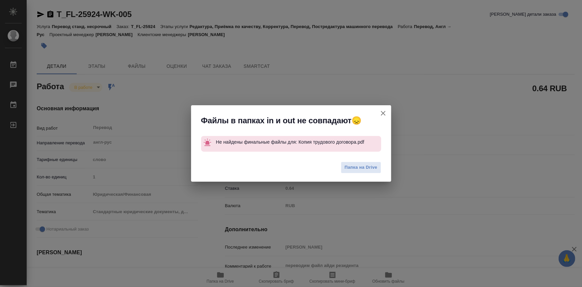
type textarea "x"
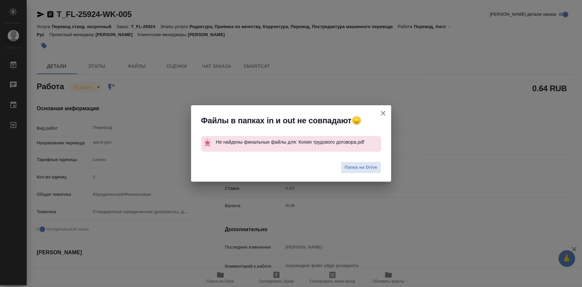
click at [382, 114] on icon "button" at bounding box center [383, 113] width 5 height 5
type textarea "x"
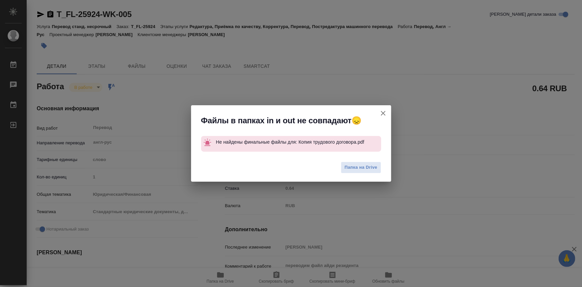
type textarea "x"
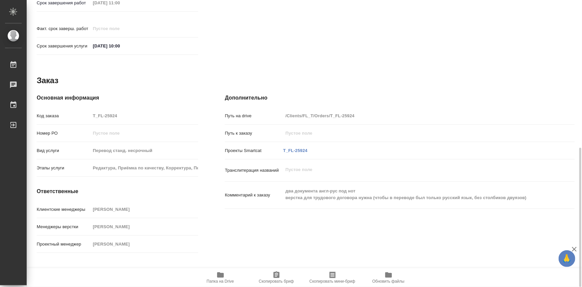
scroll to position [307, 0]
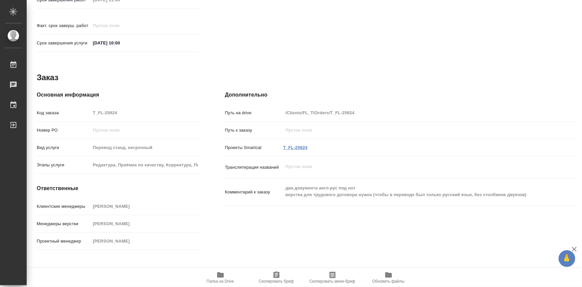
click at [300, 145] on link "T_FL-25924" at bounding box center [295, 147] width 24 height 5
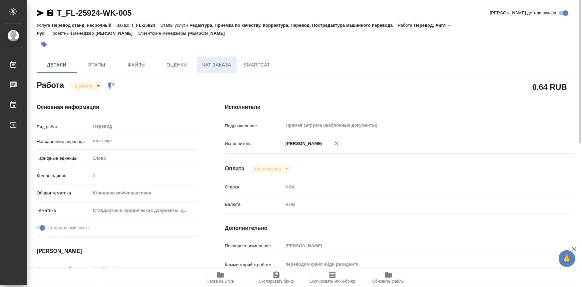
scroll to position [0, 0]
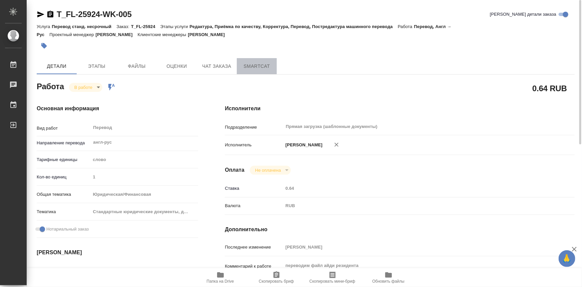
click at [255, 65] on span "SmartCat" at bounding box center [257, 66] width 32 height 8
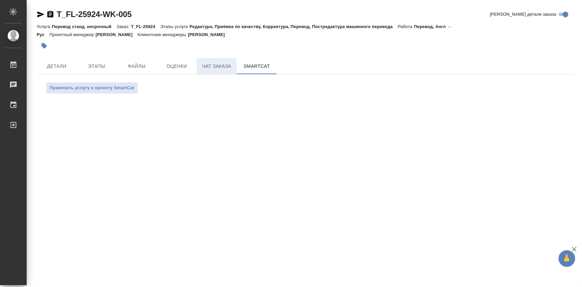
click at [209, 69] on span "Чат заказа" at bounding box center [217, 66] width 32 height 8
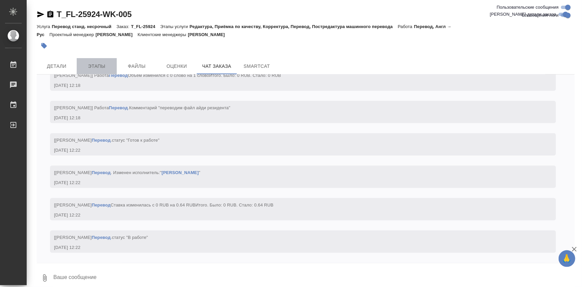
click at [106, 65] on span "Этапы" at bounding box center [97, 66] width 32 height 8
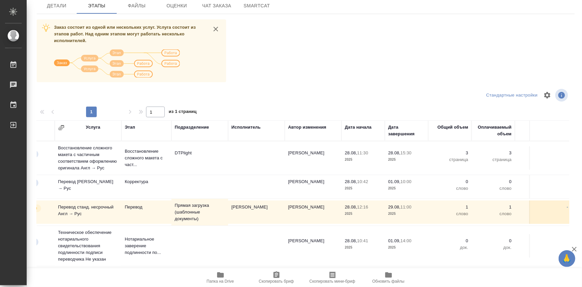
scroll to position [0, 72]
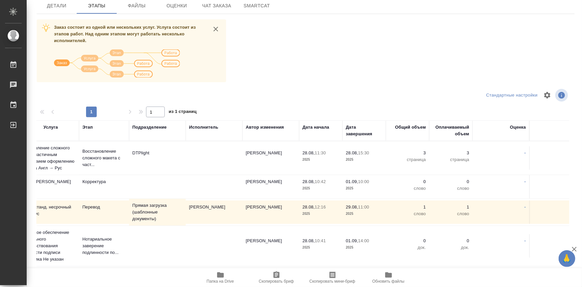
drag, startPoint x: 245, startPoint y: 157, endPoint x: 292, endPoint y: 157, distance: 46.7
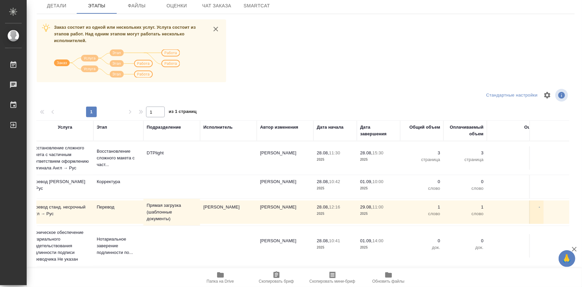
scroll to position [0, 0]
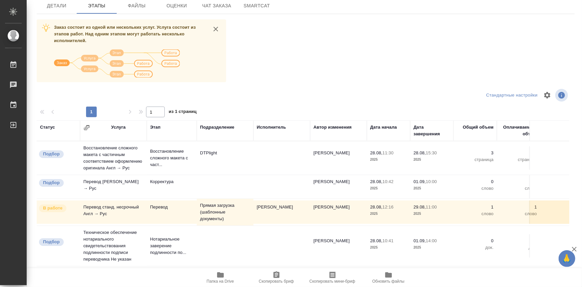
drag, startPoint x: 292, startPoint y: 157, endPoint x: 213, endPoint y: 136, distance: 82.0
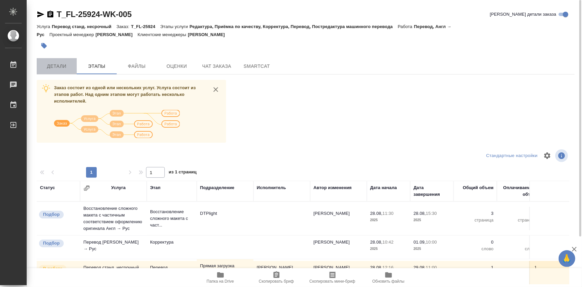
click at [69, 60] on button "Детали" at bounding box center [57, 66] width 40 height 16
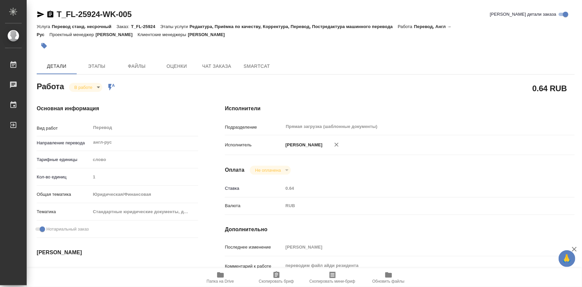
type textarea "x"
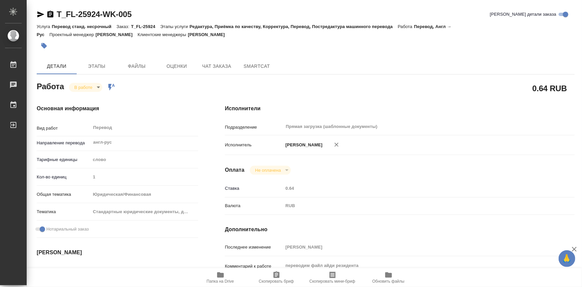
type textarea "x"
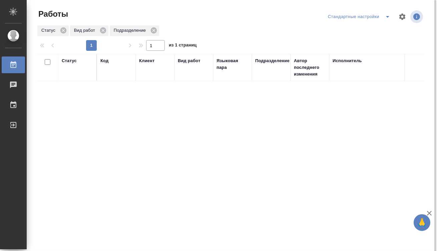
click at [384, 20] on icon "split button" at bounding box center [388, 17] width 8 height 8
click at [374, 32] on li "мои" at bounding box center [360, 30] width 68 height 11
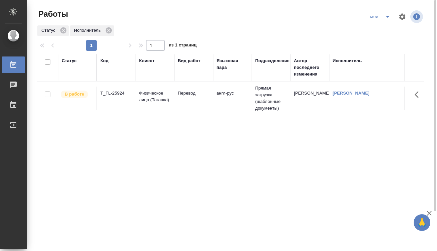
click at [387, 19] on icon "split button" at bounding box center [388, 17] width 8 height 8
click at [377, 31] on li "Стандартные настройки" at bounding box center [381, 30] width 64 height 11
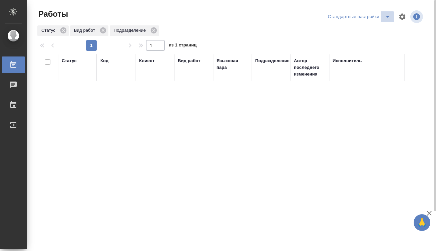
click at [388, 18] on icon "split button" at bounding box center [388, 17] width 8 height 8
click at [377, 33] on li "мои" at bounding box center [360, 30] width 68 height 11
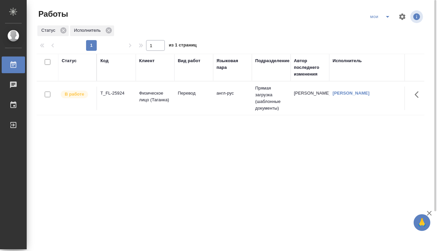
click at [233, 105] on td "англ-рус" at bounding box center [232, 97] width 39 height 23
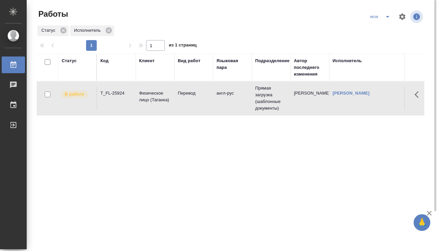
click at [233, 105] on td "англ-рус" at bounding box center [232, 97] width 39 height 23
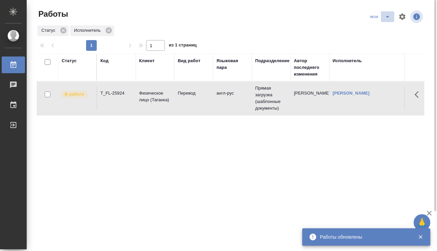
click at [387, 17] on icon "split button" at bounding box center [387, 17] width 3 height 2
click at [388, 30] on li "Стандартные настройки" at bounding box center [381, 30] width 64 height 11
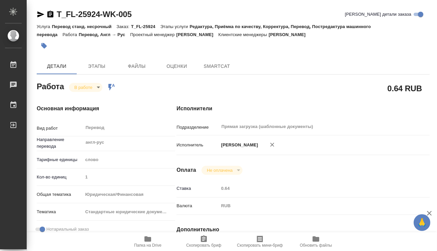
type textarea "x"
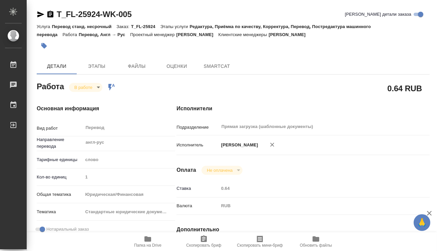
type textarea "x"
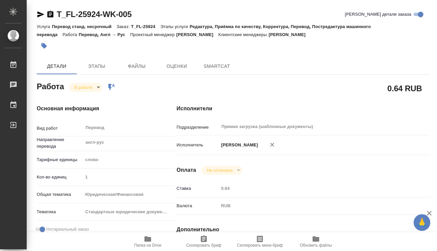
type textarea "x"
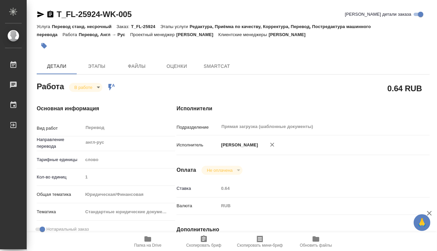
type textarea "x"
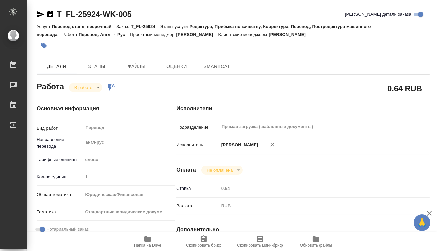
type textarea "x"
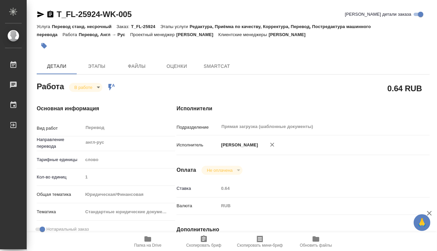
type textarea "x"
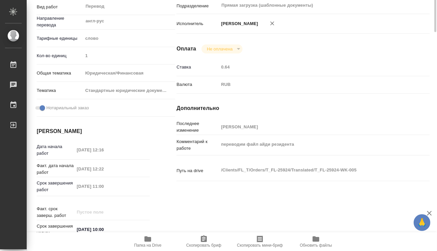
type textarea "x"
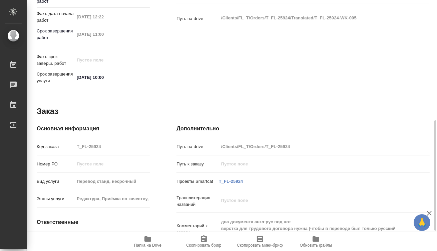
scroll to position [318, 0]
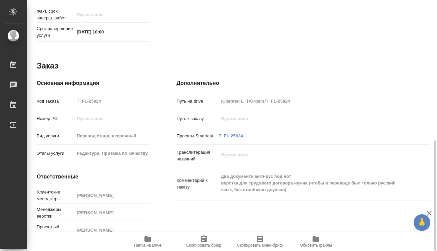
type textarea "x"
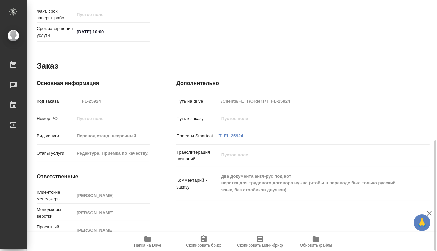
type textarea "x"
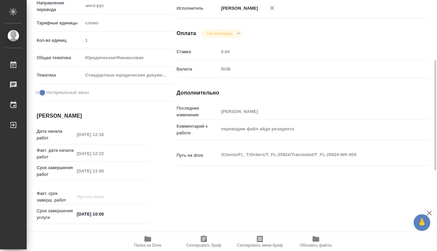
scroll to position [0, 0]
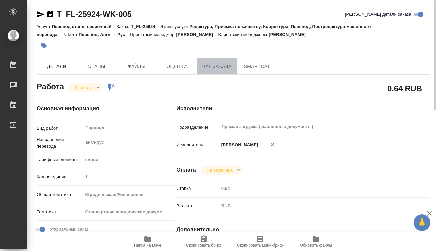
click at [209, 66] on span "Чат заказа" at bounding box center [217, 66] width 32 height 8
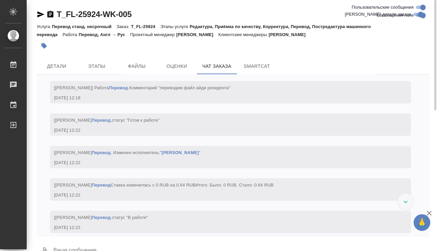
scroll to position [1825, 0]
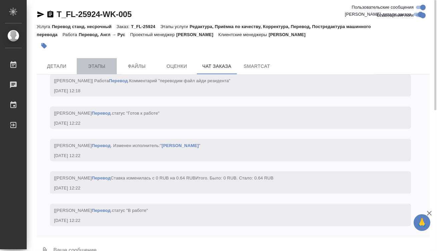
click at [116, 67] on button "Этапы" at bounding box center [97, 66] width 40 height 16
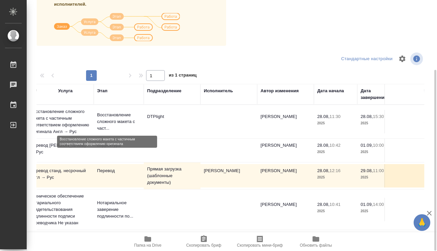
scroll to position [0, 69]
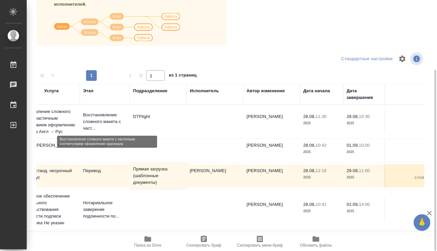
drag, startPoint x: 89, startPoint y: 123, endPoint x: 126, endPoint y: 124, distance: 36.4
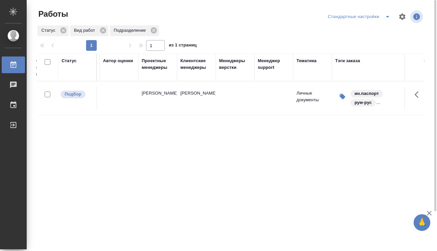
scroll to position [0, 773]
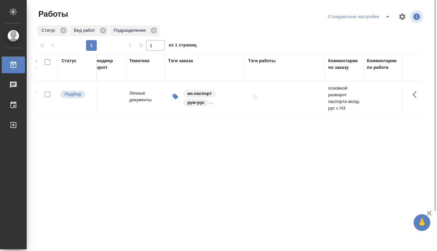
drag, startPoint x: 227, startPoint y: 162, endPoint x: 352, endPoint y: 165, distance: 124.8
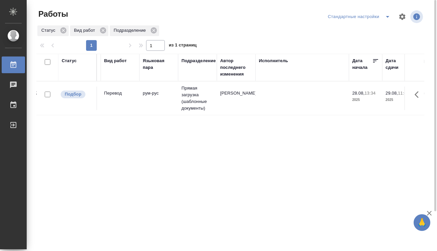
scroll to position [0, 0]
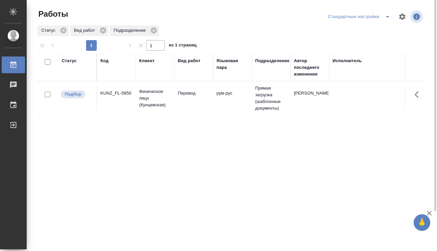
drag, startPoint x: 362, startPoint y: 138, endPoint x: 274, endPoint y: 124, distance: 89.2
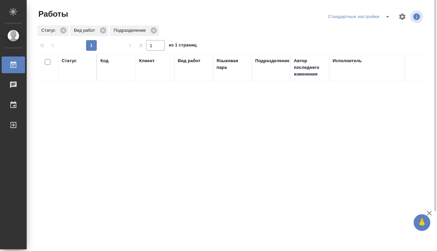
click at [340, 185] on div "Статус Код Клиент Вид работ Языковая пара Подразделение Автор последнего измене…" at bounding box center [231, 174] width 388 height 240
click at [387, 17] on icon "split button" at bounding box center [388, 17] width 8 height 8
click at [345, 32] on li "мои" at bounding box center [360, 30] width 68 height 11
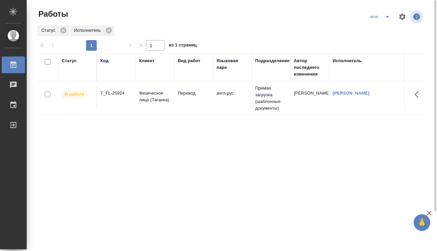
click at [132, 102] on td "T_FL-25924" at bounding box center [116, 97] width 39 height 23
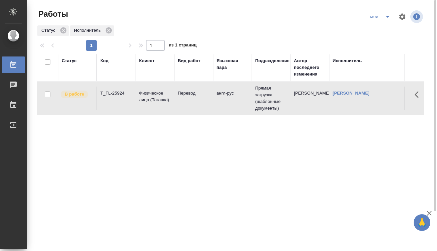
click at [132, 102] on td "T_FL-25924" at bounding box center [116, 97] width 39 height 23
click at [386, 17] on icon "split button" at bounding box center [388, 17] width 8 height 8
click at [379, 27] on li "Стандартные настройки" at bounding box center [381, 30] width 64 height 11
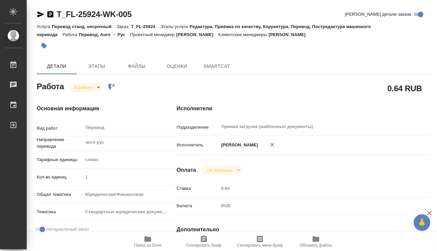
type textarea "x"
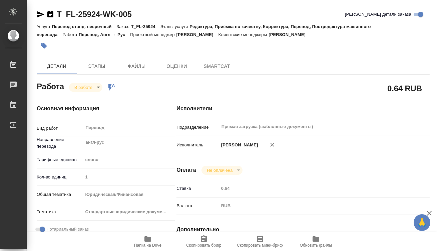
type textarea "x"
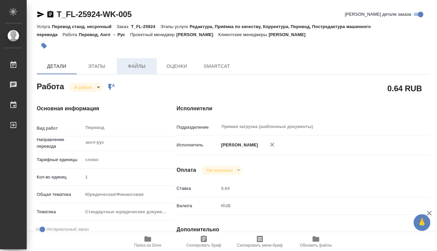
type textarea "x"
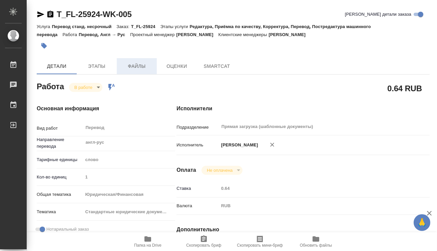
type textarea "x"
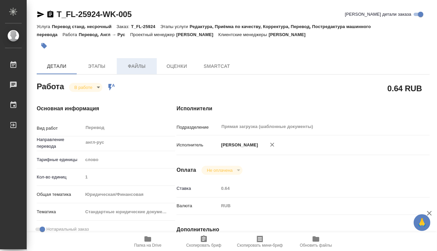
type textarea "x"
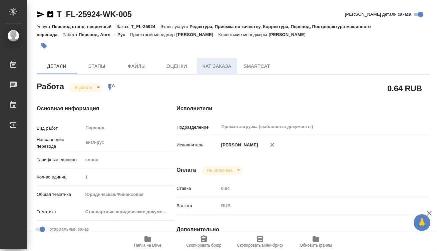
click at [204, 68] on span "Чат заказа" at bounding box center [217, 66] width 32 height 8
type textarea "x"
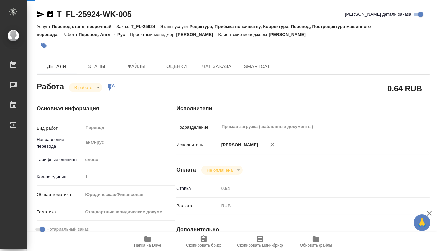
type textarea "x"
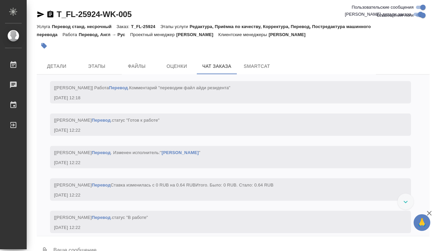
scroll to position [1825, 0]
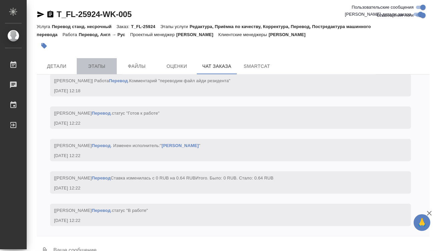
click at [112, 67] on span "Этапы" at bounding box center [97, 66] width 32 height 8
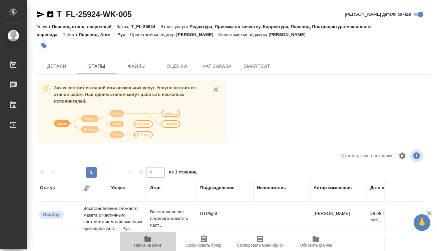
click at [146, 245] on span "Папка на Drive" at bounding box center [147, 245] width 27 height 5
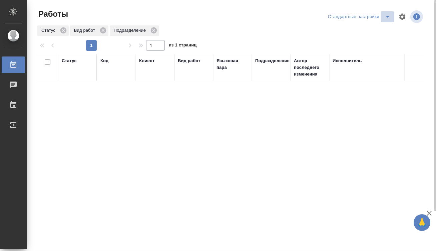
click at [388, 16] on icon "split button" at bounding box center [387, 17] width 3 height 2
click at [379, 28] on li "мои" at bounding box center [360, 30] width 68 height 11
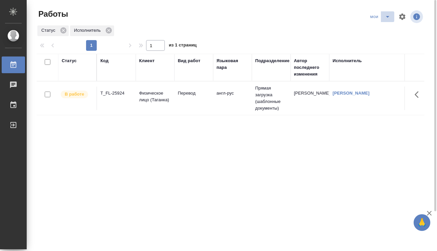
drag, startPoint x: 385, startPoint y: 17, endPoint x: 384, endPoint y: 21, distance: 3.9
click at [385, 17] on icon "split button" at bounding box center [388, 17] width 8 height 8
click at [376, 31] on li "Стандартные настройки" at bounding box center [381, 30] width 64 height 11
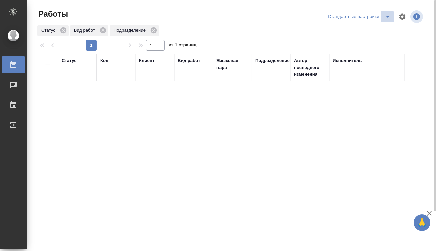
click at [386, 16] on icon "split button" at bounding box center [388, 17] width 8 height 8
click at [362, 30] on li "мои" at bounding box center [360, 30] width 68 height 11
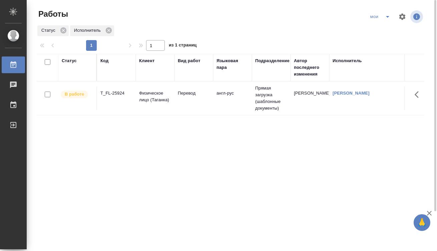
click at [388, 18] on icon "split button" at bounding box center [388, 17] width 8 height 8
click at [380, 28] on li "Стандартные настройки" at bounding box center [381, 30] width 64 height 11
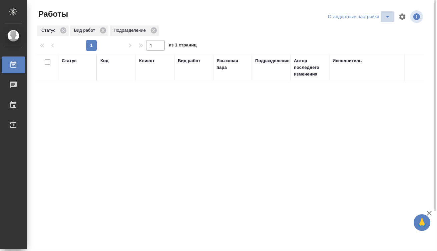
click at [385, 16] on icon "split button" at bounding box center [388, 17] width 8 height 8
click at [375, 30] on li "мои" at bounding box center [360, 30] width 68 height 11
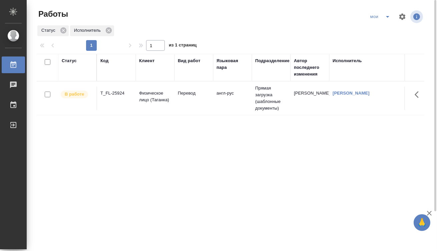
click at [207, 101] on td "Перевод" at bounding box center [194, 97] width 39 height 23
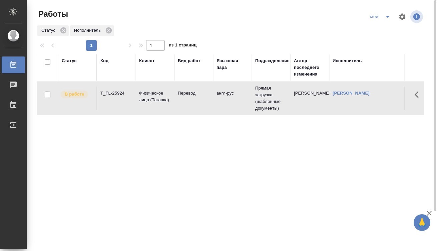
click at [207, 101] on td "Перевод" at bounding box center [194, 97] width 39 height 23
click at [385, 18] on icon "split button" at bounding box center [388, 17] width 8 height 8
drag, startPoint x: 260, startPoint y: 144, endPoint x: 121, endPoint y: 147, distance: 139.2
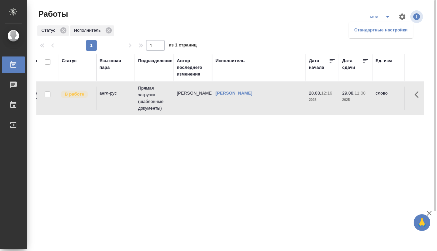
drag, startPoint x: 180, startPoint y: 148, endPoint x: 290, endPoint y: 149, distance: 109.8
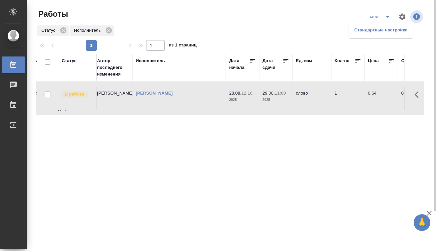
click at [360, 35] on li "Стандартные настройки" at bounding box center [381, 30] width 64 height 11
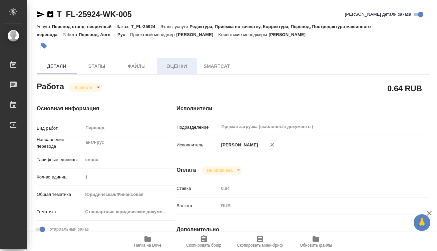
type textarea "x"
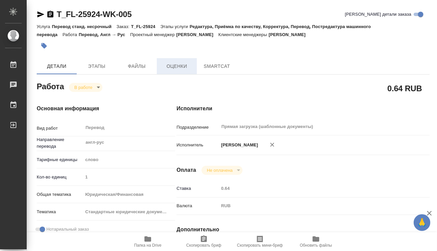
type textarea "x"
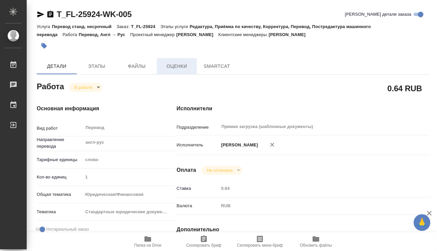
type textarea "x"
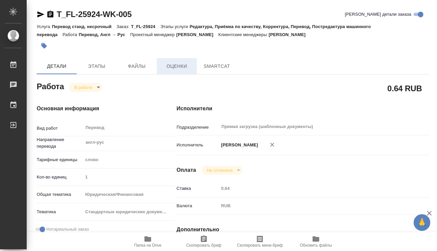
type textarea "x"
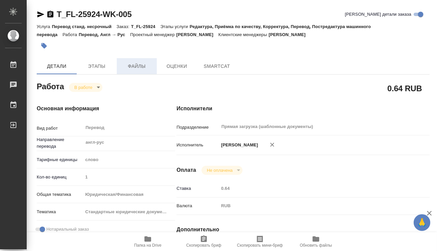
type textarea "x"
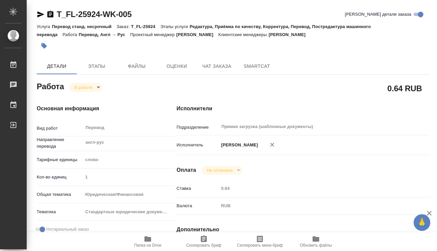
type textarea "x"
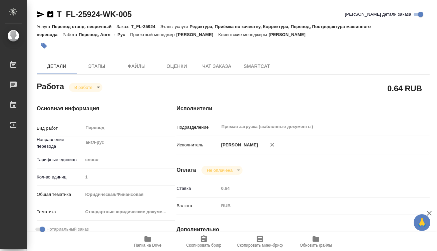
type textarea "x"
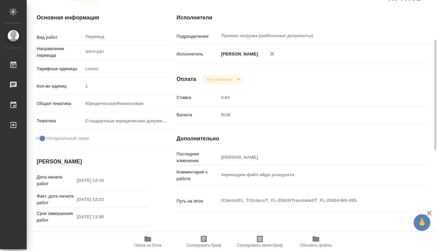
scroll to position [152, 0]
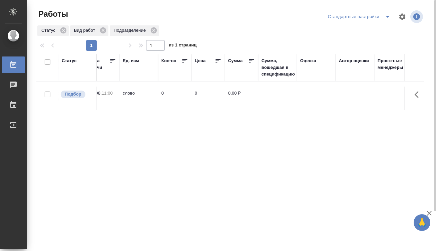
drag, startPoint x: 210, startPoint y: 164, endPoint x: 341, endPoint y: 184, distance: 132.7
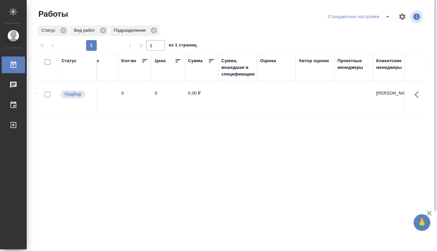
drag, startPoint x: 376, startPoint y: 173, endPoint x: 297, endPoint y: 171, distance: 79.1
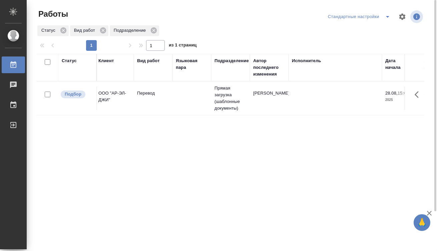
drag, startPoint x: 305, startPoint y: 167, endPoint x: 171, endPoint y: 165, distance: 133.5
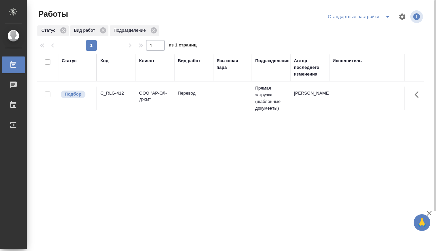
drag, startPoint x: 261, startPoint y: 163, endPoint x: 190, endPoint y: 160, distance: 71.5
click at [227, 104] on td at bounding box center [232, 97] width 39 height 23
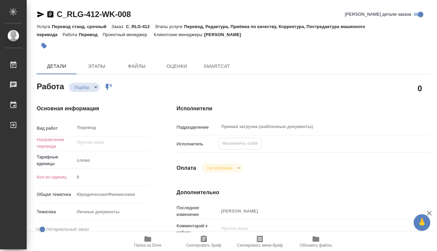
type textarea "x"
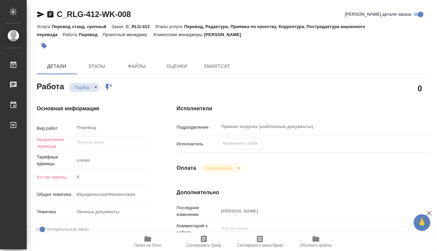
type textarea "x"
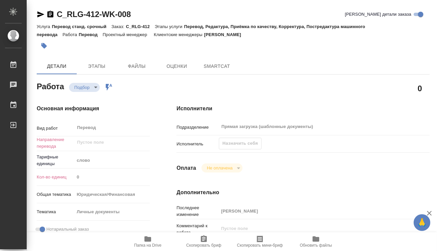
type textarea "x"
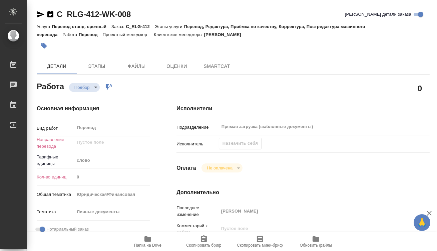
type textarea "x"
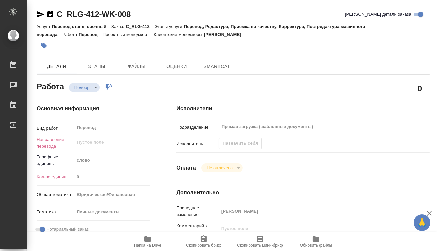
type textarea "x"
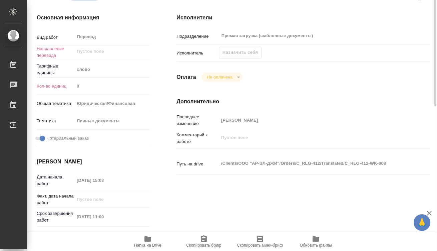
type textarea "x"
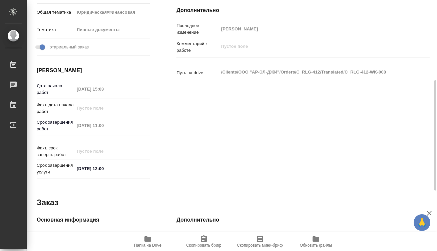
scroll to position [318, 0]
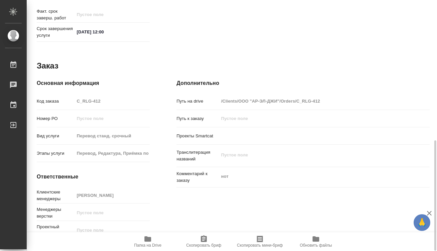
type textarea "x"
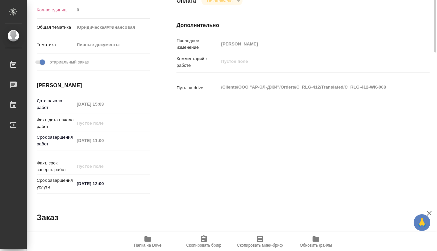
scroll to position [76, 0]
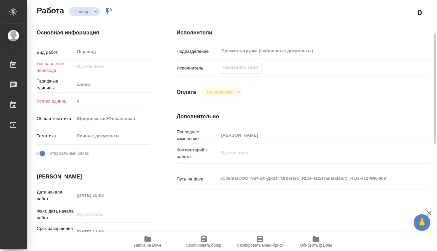
type textarea "x"
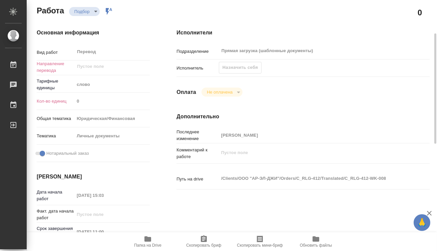
click at [145, 241] on icon "button" at bounding box center [147, 238] width 7 height 5
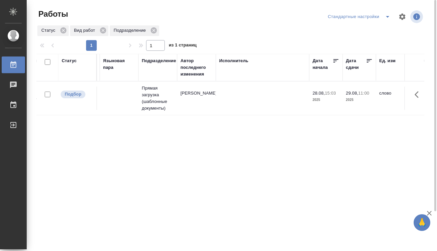
scroll to position [0, 148]
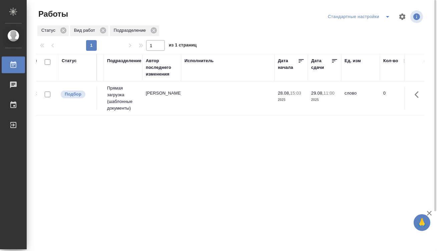
drag, startPoint x: 132, startPoint y: 130, endPoint x: 188, endPoint y: 122, distance: 56.3
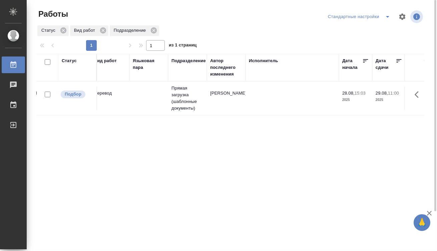
scroll to position [0, 0]
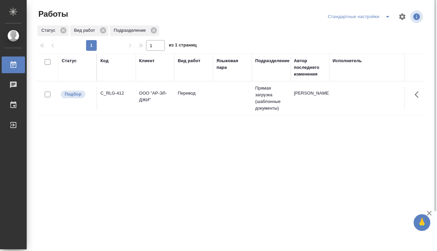
drag, startPoint x: 257, startPoint y: 134, endPoint x: 136, endPoint y: 42, distance: 151.8
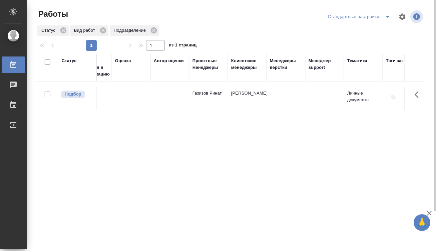
scroll to position [0, 773]
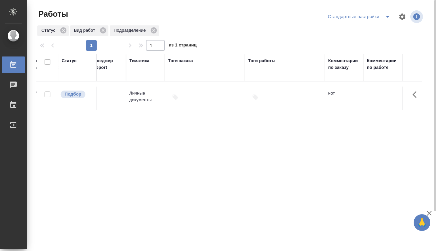
drag, startPoint x: 163, startPoint y: 167, endPoint x: 321, endPoint y: 181, distance: 158.1
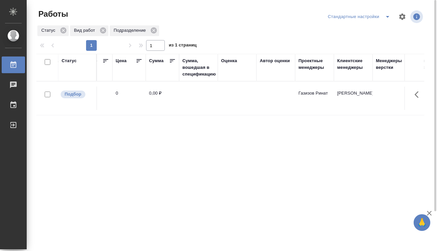
drag, startPoint x: 285, startPoint y: 160, endPoint x: 182, endPoint y: 154, distance: 103.6
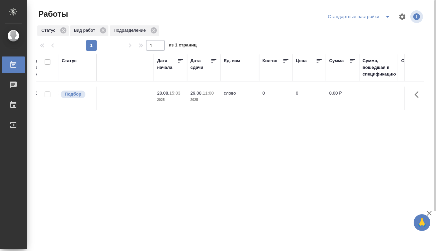
drag, startPoint x: 321, startPoint y: 144, endPoint x: 239, endPoint y: 143, distance: 82.4
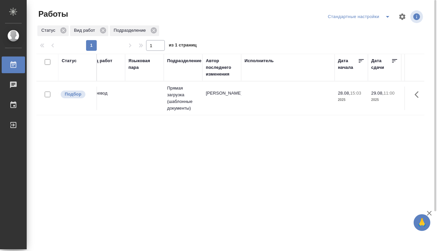
drag, startPoint x: 318, startPoint y: 136, endPoint x: 229, endPoint y: 132, distance: 89.5
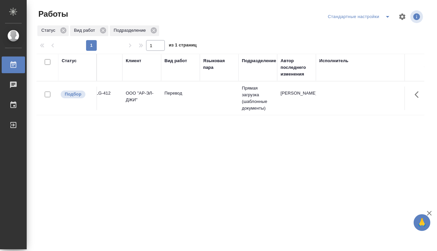
click at [221, 93] on td at bounding box center [219, 97] width 39 height 23
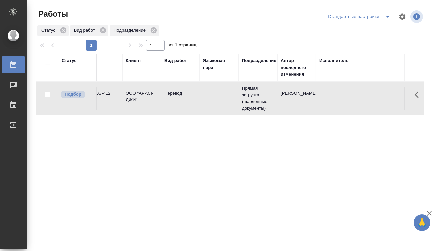
click at [221, 93] on td at bounding box center [219, 97] width 39 height 23
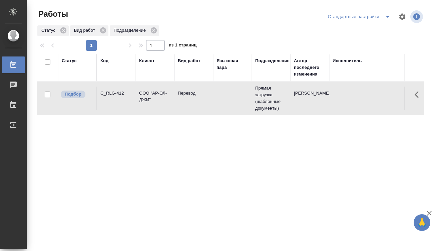
drag, startPoint x: 268, startPoint y: 138, endPoint x: 156, endPoint y: 139, distance: 112.5
click at [388, 19] on icon "split button" at bounding box center [388, 17] width 8 height 8
click at [376, 28] on li "мои" at bounding box center [360, 30] width 68 height 11
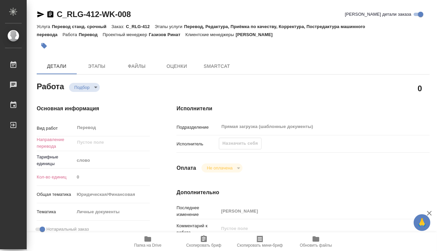
type textarea "x"
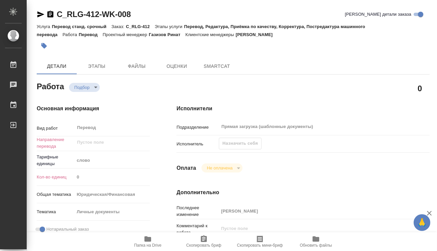
type textarea "x"
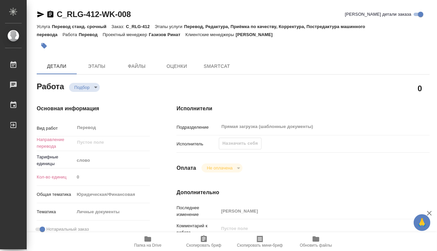
type textarea "x"
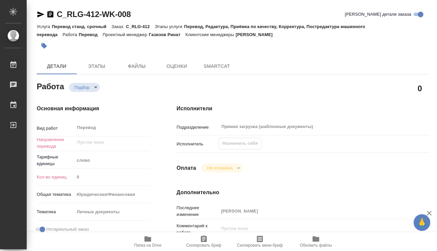
type textarea "x"
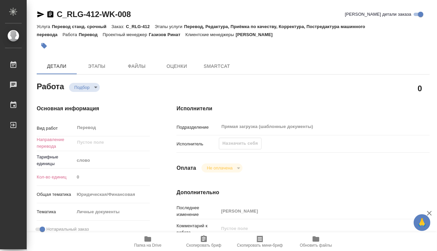
type textarea "x"
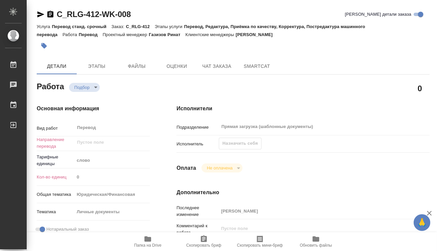
type textarea "x"
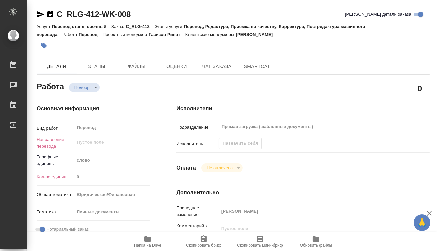
type textarea "x"
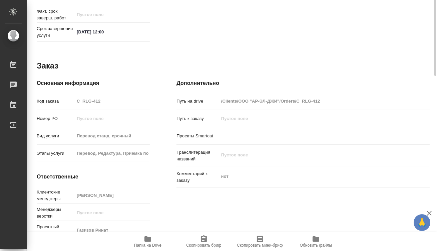
scroll to position [136, 0]
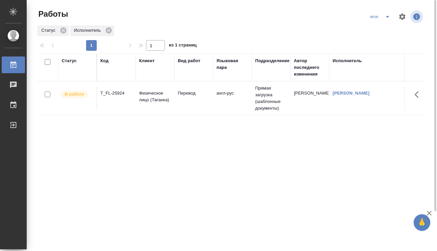
click at [183, 100] on td "Перевод" at bounding box center [194, 97] width 39 height 23
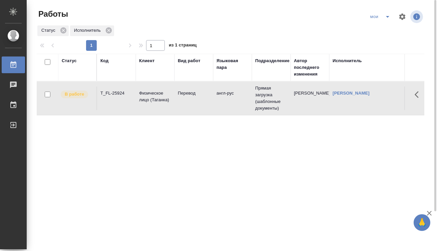
click at [183, 100] on td "Перевод" at bounding box center [194, 97] width 39 height 23
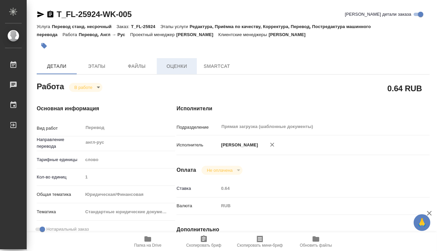
type textarea "x"
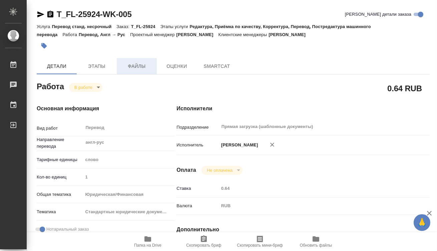
type textarea "x"
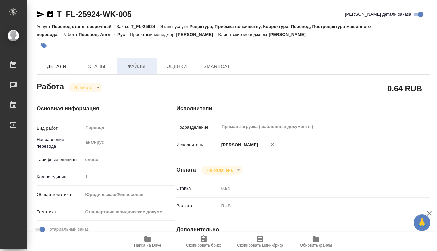
type textarea "x"
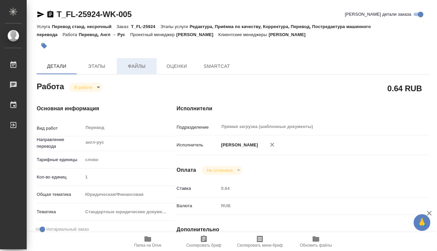
click at [132, 69] on span "Файлы" at bounding box center [137, 66] width 32 height 8
click at [97, 71] on button "Этапы" at bounding box center [97, 66] width 40 height 16
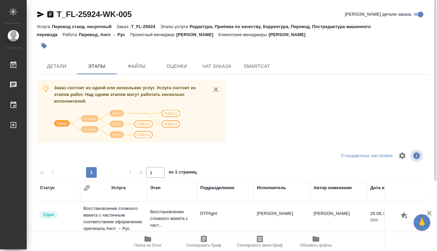
click at [152, 239] on icon "button" at bounding box center [148, 239] width 8 height 8
click at [252, 66] on span "SmartCat" at bounding box center [257, 66] width 32 height 8
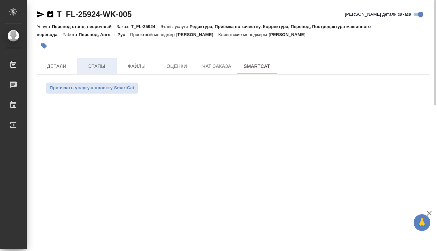
click at [91, 67] on span "Этапы" at bounding box center [97, 66] width 32 height 8
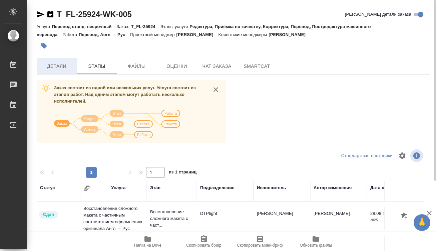
click at [59, 69] on span "Детали" at bounding box center [57, 66] width 32 height 8
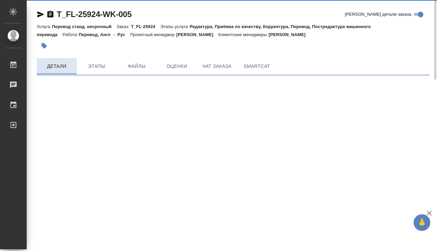
click at [63, 72] on button "Детали" at bounding box center [57, 66] width 40 height 16
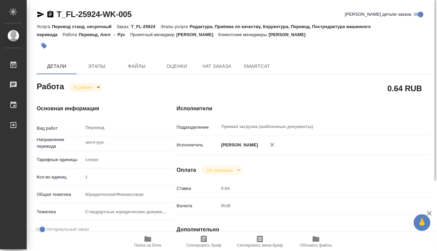
type textarea "x"
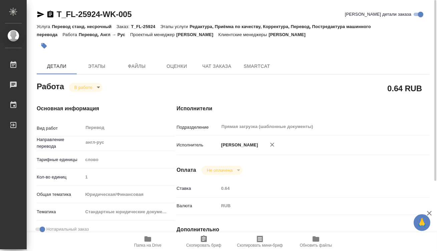
type textarea "x"
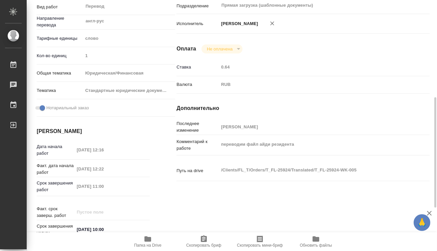
scroll to position [152, 0]
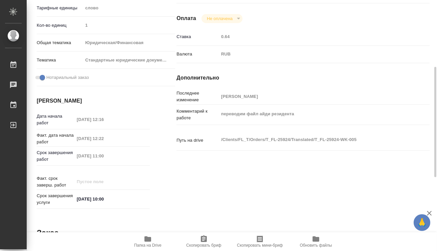
type textarea "x"
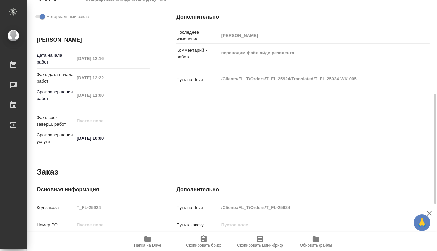
scroll to position [318, 0]
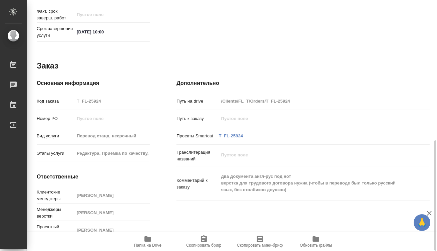
click at [64, 95] on div "Код заказа T_FL-25924" at bounding box center [93, 101] width 113 height 12
click at [149, 242] on icon "button" at bounding box center [148, 239] width 8 height 8
click at [143, 243] on span "Папка на Drive" at bounding box center [147, 245] width 27 height 5
